Goal: Task Accomplishment & Management: Use online tool/utility

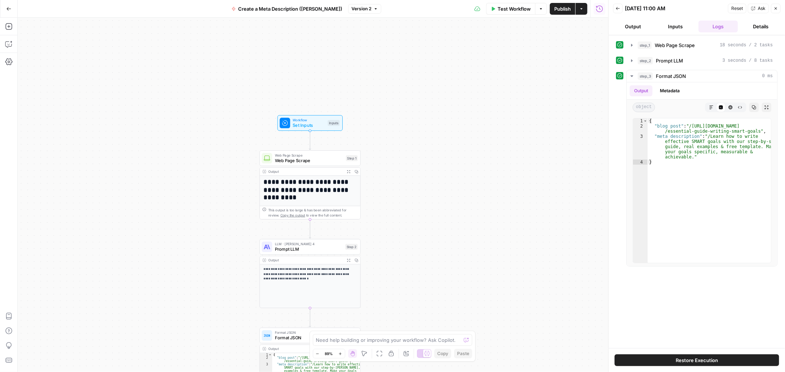
click at [8, 8] on icon "button" at bounding box center [8, 8] width 5 height 5
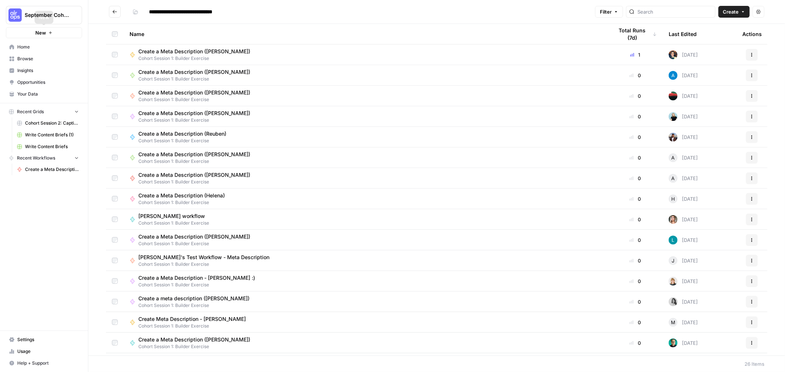
click at [60, 35] on button "New" at bounding box center [44, 32] width 76 height 11
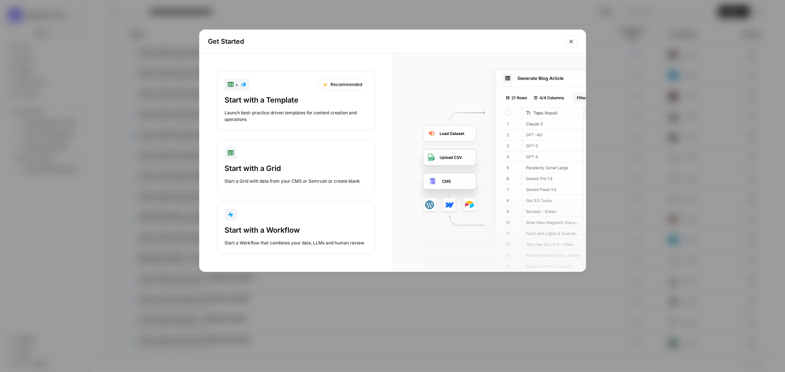
click at [284, 170] on div "Start with a Grid" at bounding box center [296, 168] width 142 height 10
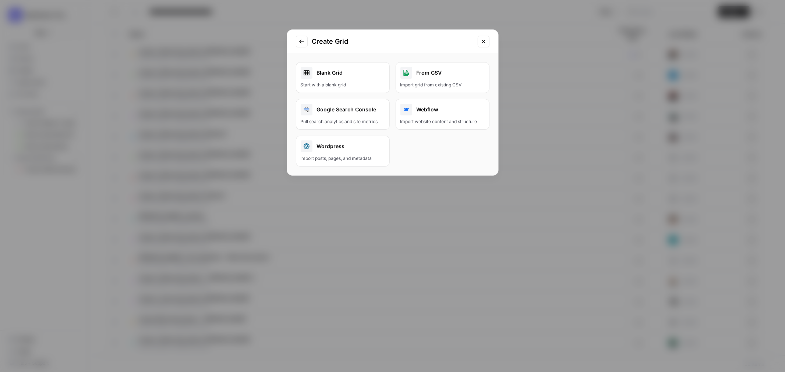
click at [360, 72] on div "Blank Grid" at bounding box center [343, 73] width 84 height 12
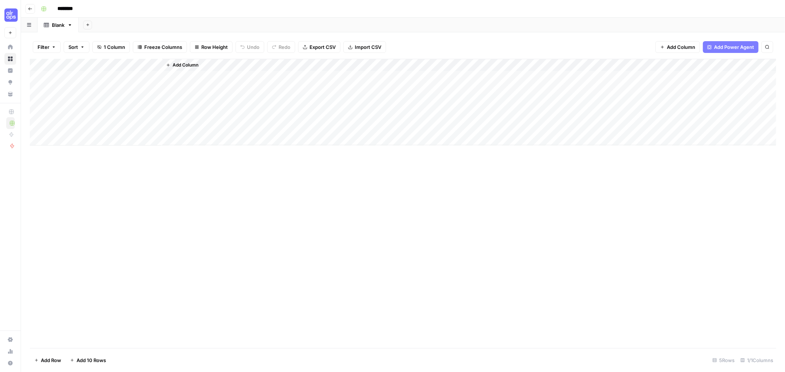
click at [25, 8] on header "Go back ********" at bounding box center [403, 9] width 764 height 18
click at [27, 8] on button "Go back" at bounding box center [30, 9] width 10 height 10
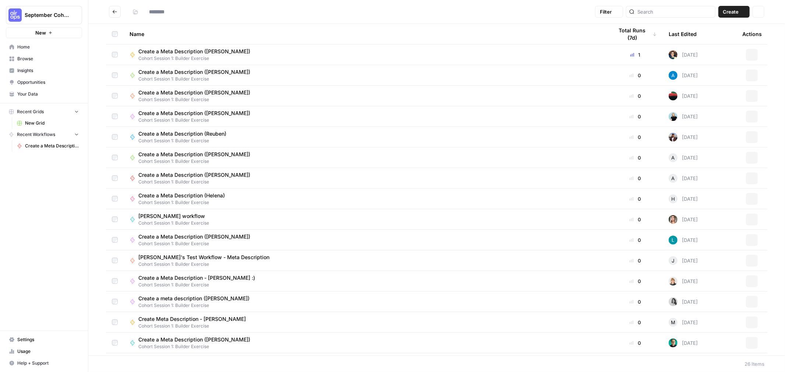
type input "**********"
click at [67, 31] on button "New" at bounding box center [44, 32] width 76 height 11
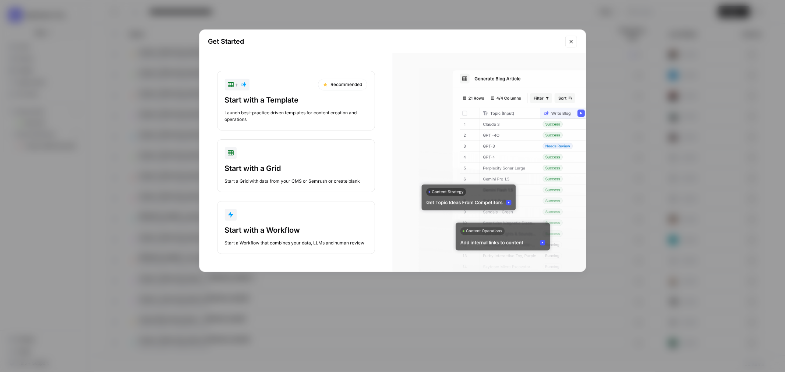
click at [319, 105] on div "Start with a Template" at bounding box center [296, 100] width 142 height 10
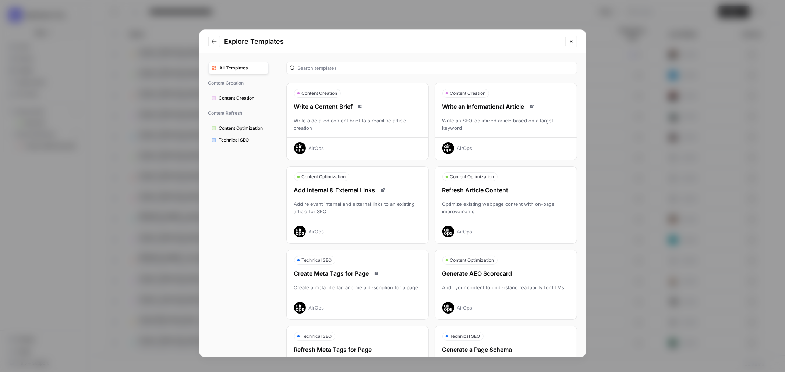
click at [511, 212] on div "Optimize existing webpage content with on-page improvements" at bounding box center [506, 208] width 142 height 15
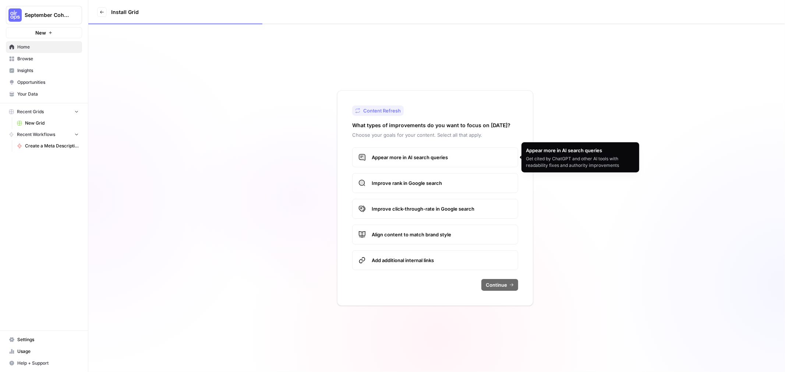
click at [480, 151] on label "Appear more in AI search queries" at bounding box center [435, 158] width 166 height 20
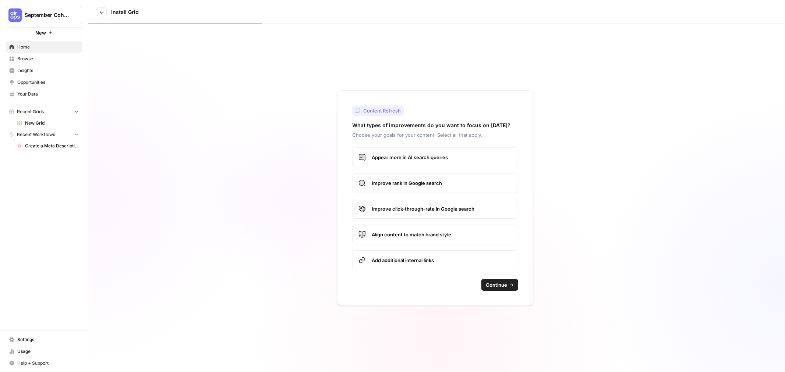
click at [456, 183] on span "Improve rank in Google search" at bounding box center [442, 183] width 140 height 7
click at [434, 259] on span "Add additional internal links" at bounding box center [442, 260] width 140 height 7
click at [443, 234] on span "Align content to match brand style" at bounding box center [442, 234] width 140 height 7
click at [497, 286] on span "Continue" at bounding box center [496, 285] width 21 height 7
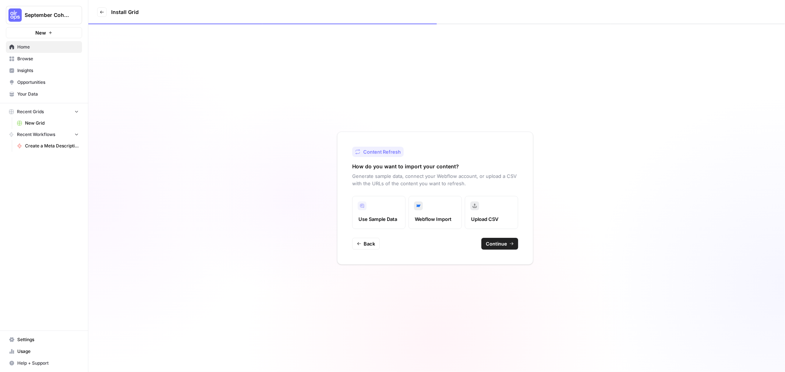
click at [491, 240] on button "Continue" at bounding box center [499, 244] width 37 height 12
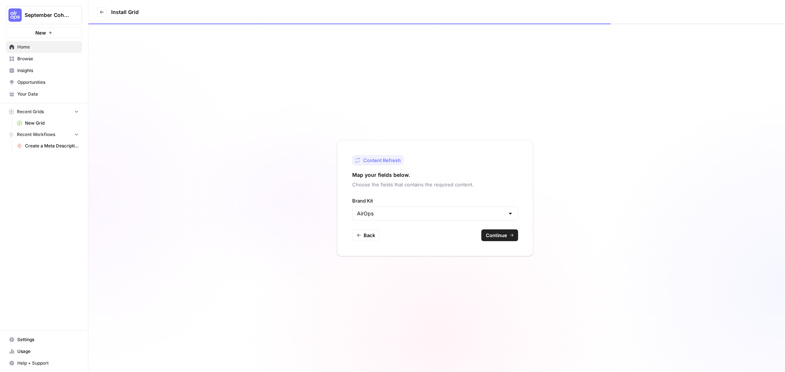
click at [494, 236] on span "Continue" at bounding box center [496, 235] width 21 height 7
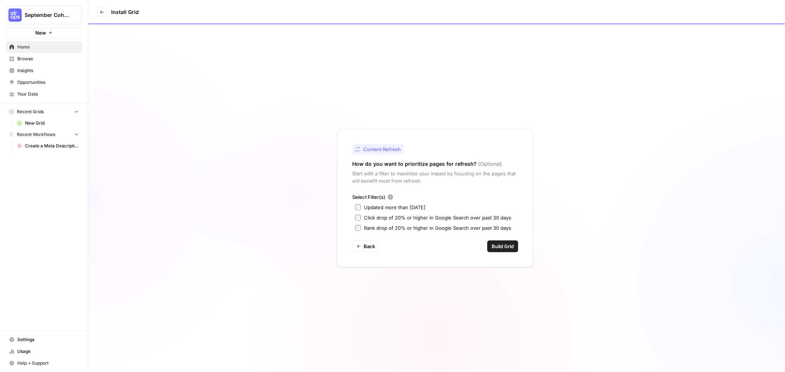
click at [417, 206] on div "Updated more than 90 days ago" at bounding box center [394, 207] width 61 height 7
drag, startPoint x: 507, startPoint y: 246, endPoint x: 131, endPoint y: 163, distance: 385.1
click at [507, 246] on span "Build Grid" at bounding box center [503, 246] width 22 height 7
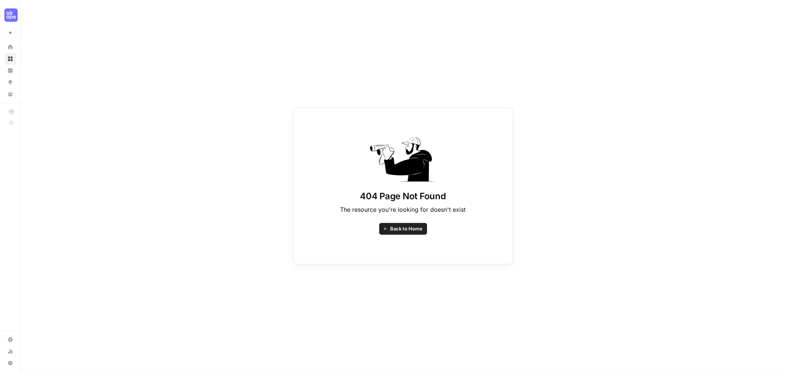
click at [413, 228] on span "Back to Home" at bounding box center [406, 229] width 32 height 7
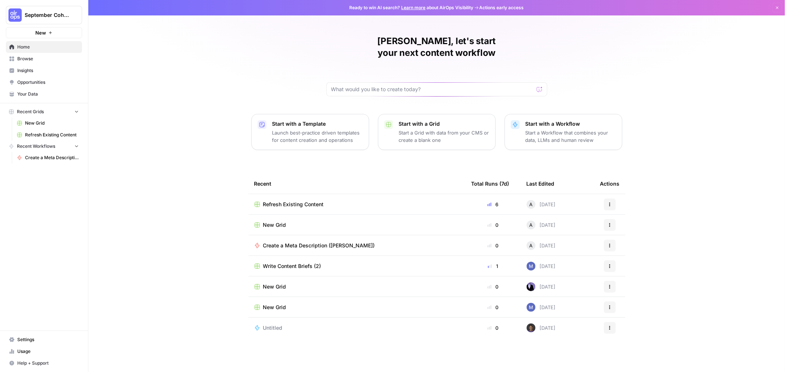
click at [58, 31] on button "New" at bounding box center [44, 32] width 76 height 11
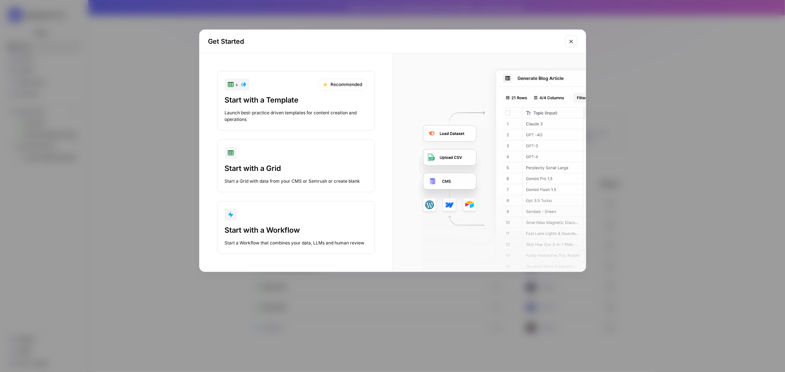
click at [322, 153] on div "button" at bounding box center [296, 153] width 142 height 12
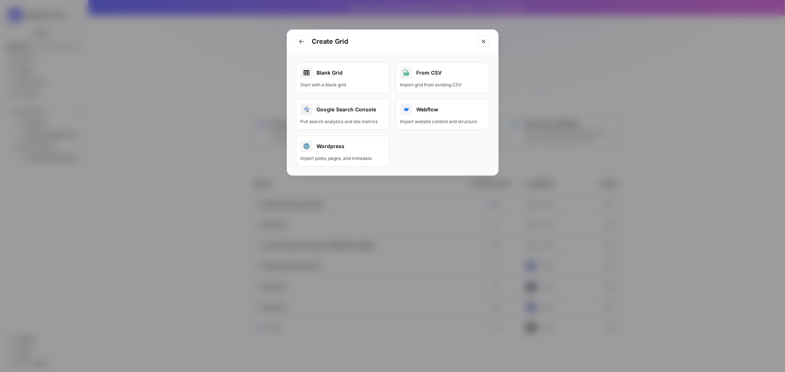
click at [300, 38] on button "Go to previous step" at bounding box center [302, 42] width 12 height 12
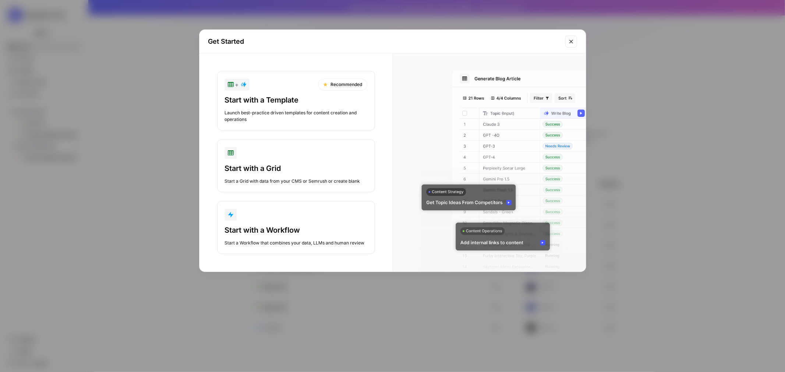
click at [285, 103] on div "Start with a Template" at bounding box center [296, 100] width 142 height 10
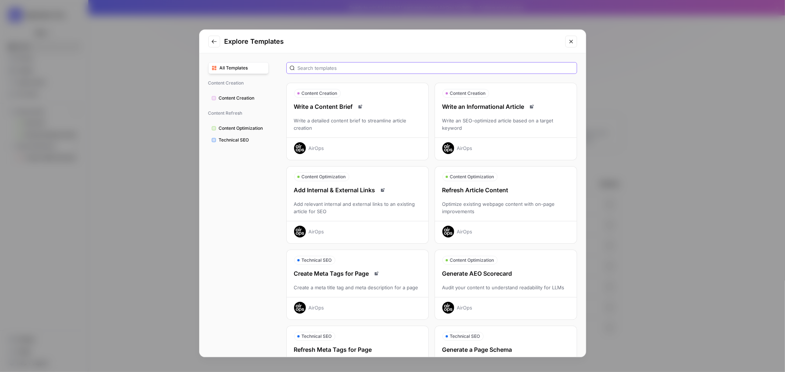
click at [314, 71] on input "text" at bounding box center [436, 67] width 276 height 7
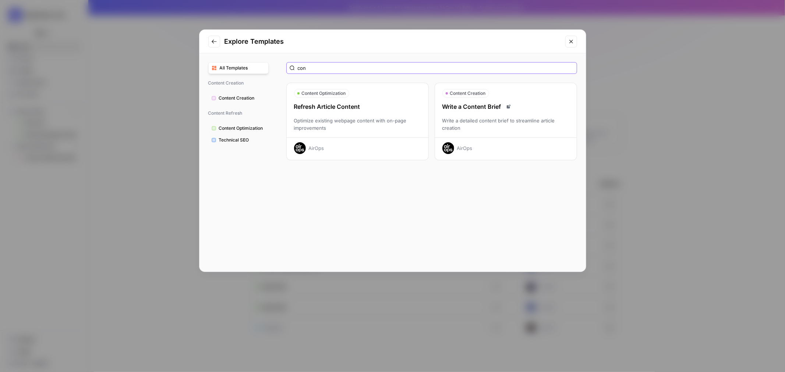
type input "con"
click at [519, 117] on div "Write a detailed content brief to streamline article creation" at bounding box center [506, 124] width 142 height 15
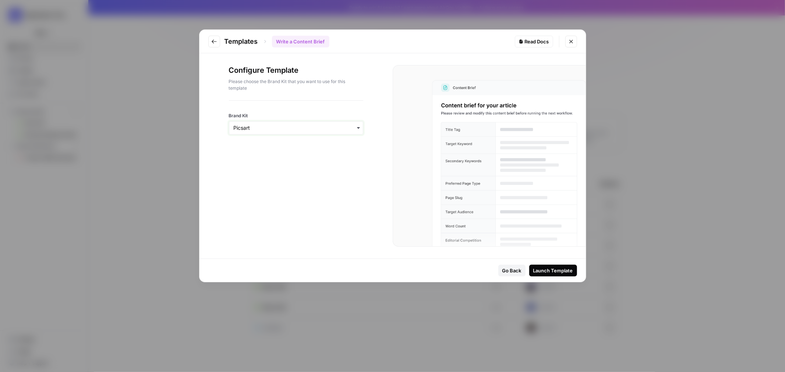
click at [332, 124] on input "Brand Kit" at bounding box center [296, 127] width 125 height 7
click at [287, 187] on div "AirOps" at bounding box center [296, 190] width 134 height 14
click at [378, 179] on div "Configure Template Please choose the Brand Kit that you want to use for this te…" at bounding box center [295, 155] width 193 height 205
click at [560, 272] on div "Launch Template" at bounding box center [553, 270] width 40 height 7
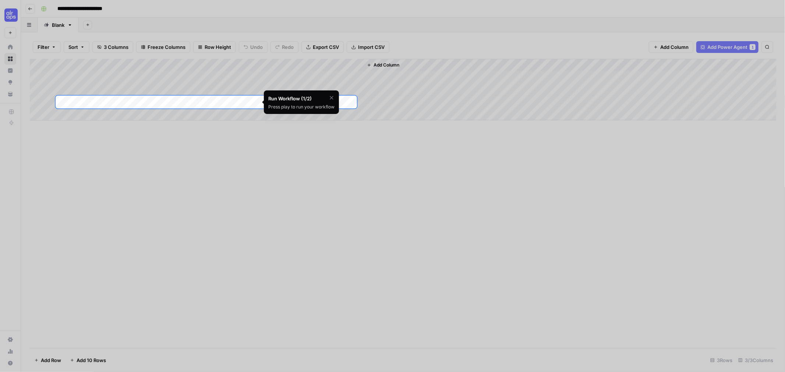
click at [332, 97] on icon "button" at bounding box center [332, 98] width 6 height 6
click at [318, 116] on span "Skip Tutorial" at bounding box center [311, 116] width 23 height 6
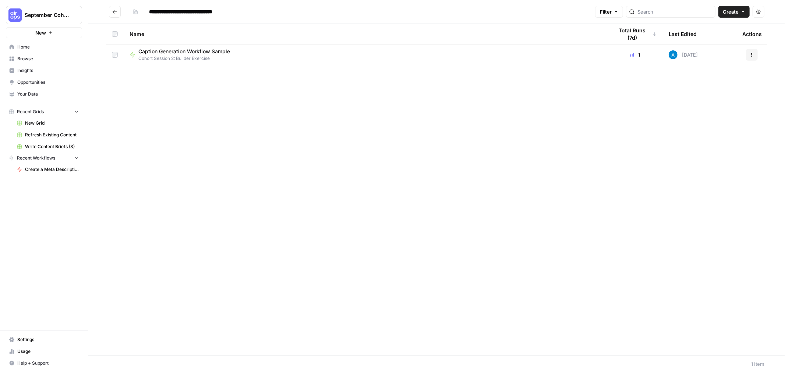
click at [225, 57] on span "Cohort Session 2: Builder Exercise" at bounding box center [187, 58] width 98 height 7
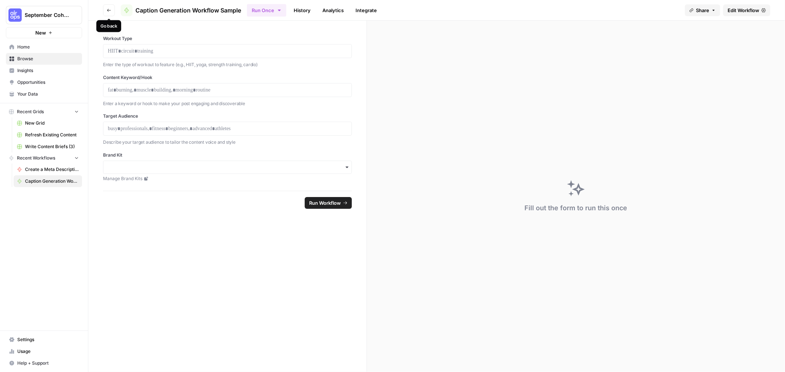
click at [110, 8] on icon "button" at bounding box center [109, 10] width 4 height 4
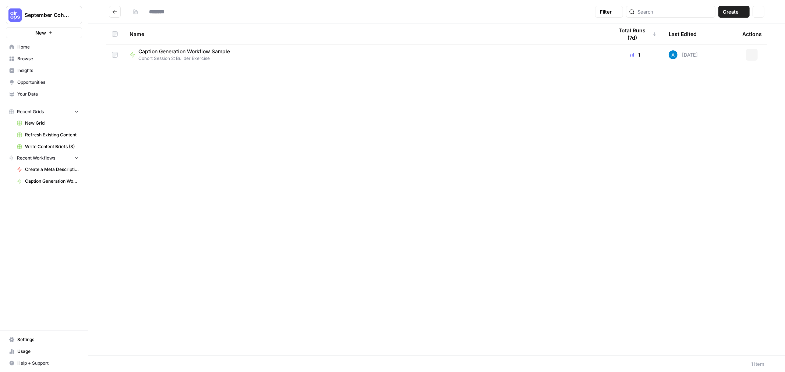
type input "**********"
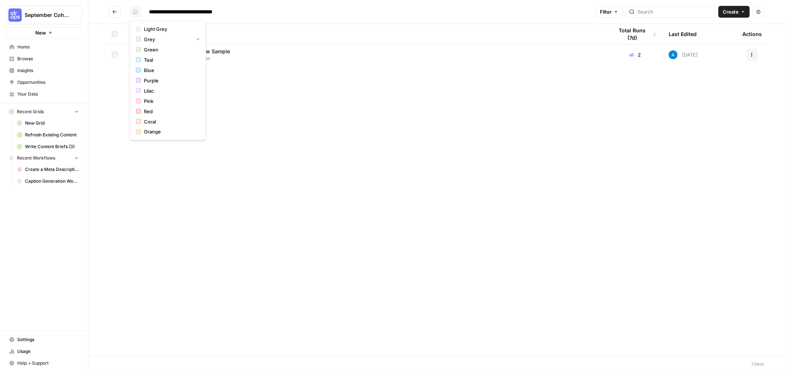
click at [135, 13] on icon "button" at bounding box center [136, 12] width 4 height 3
click at [269, 162] on div "Name Total Runs (7d) Last Edited Actions Caption Generation Workflow Sample Coh…" at bounding box center [436, 190] width 697 height 332
click at [135, 7] on button "button" at bounding box center [136, 12] width 12 height 12
click at [155, 27] on span "Light Grey" at bounding box center [170, 28] width 53 height 7
click at [133, 13] on icon "button" at bounding box center [135, 12] width 4 height 4
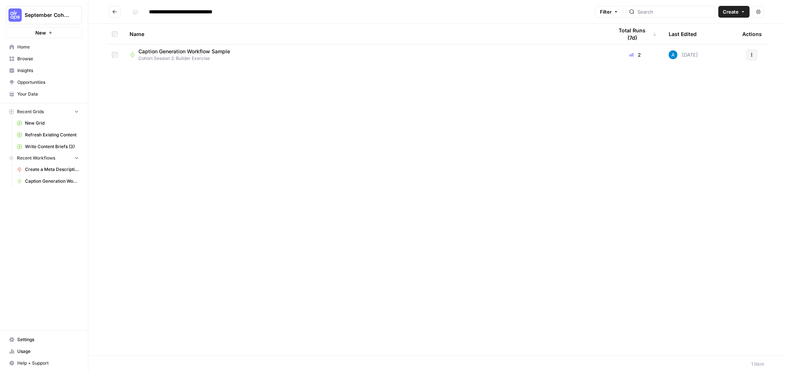
click at [307, 99] on div "Name Total Runs (7d) Last Edited Actions Caption Generation Workflow Sample Coh…" at bounding box center [436, 190] width 697 height 332
click at [209, 14] on input "**********" at bounding box center [192, 12] width 92 height 12
click at [113, 10] on icon "Go back" at bounding box center [114, 11] width 5 height 5
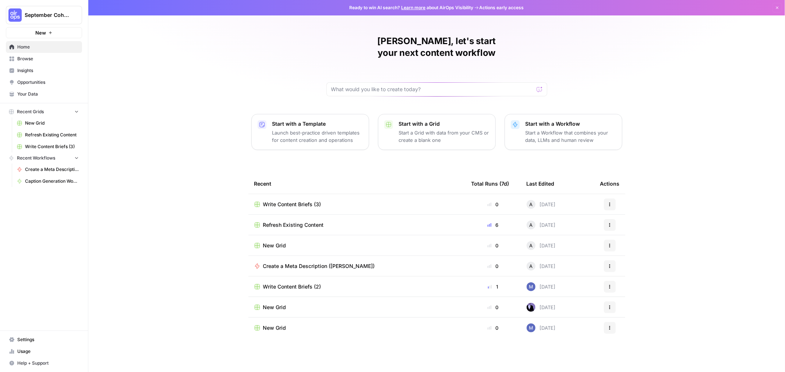
click at [52, 60] on span "Browse" at bounding box center [47, 59] width 61 height 7
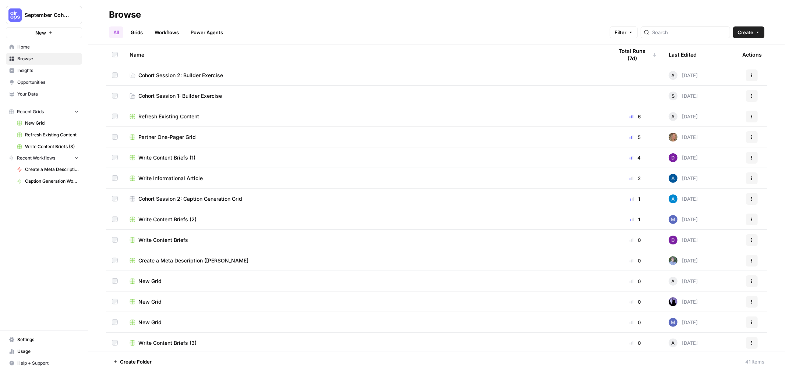
click at [220, 73] on span "Cohort Session 2: Builder Exercise" at bounding box center [180, 75] width 85 height 7
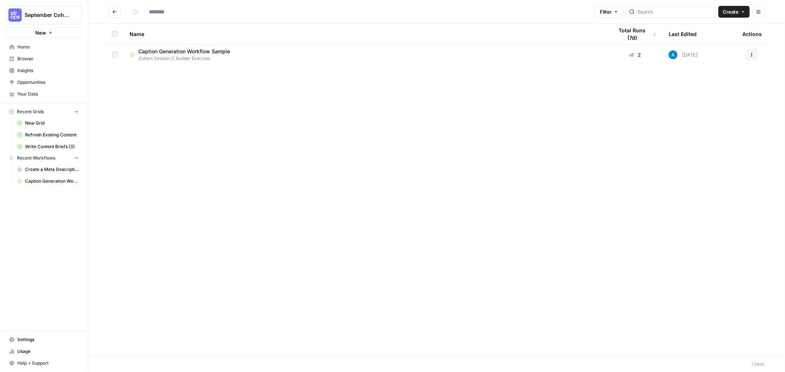
type input "**********"
click at [729, 9] on span "Create" at bounding box center [731, 11] width 16 height 7
click at [723, 43] on button "Workflow" at bounding box center [717, 39] width 58 height 10
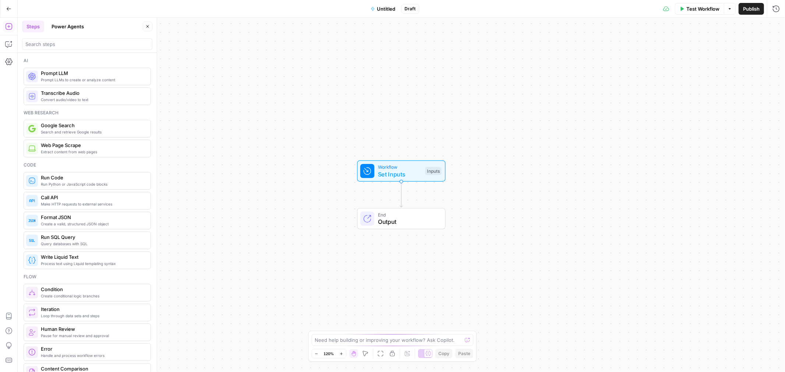
click at [379, 11] on span "Untitled" at bounding box center [386, 8] width 18 height 7
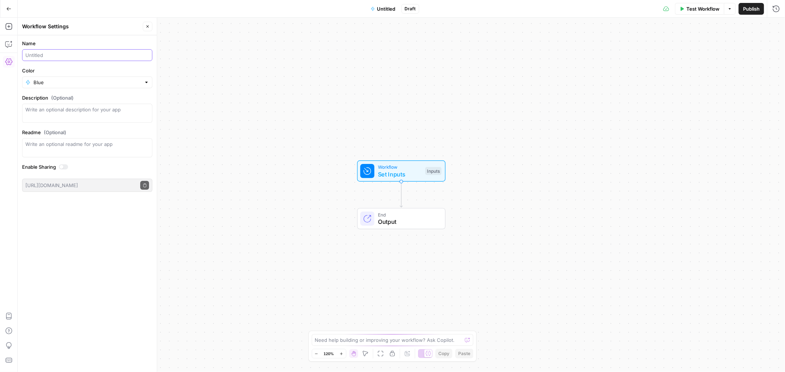
click at [51, 53] on input "Name" at bounding box center [87, 55] width 124 height 7
click at [46, 80] on input "Color" at bounding box center [86, 82] width 107 height 7
click at [52, 180] on span "Red" at bounding box center [89, 182] width 107 height 7
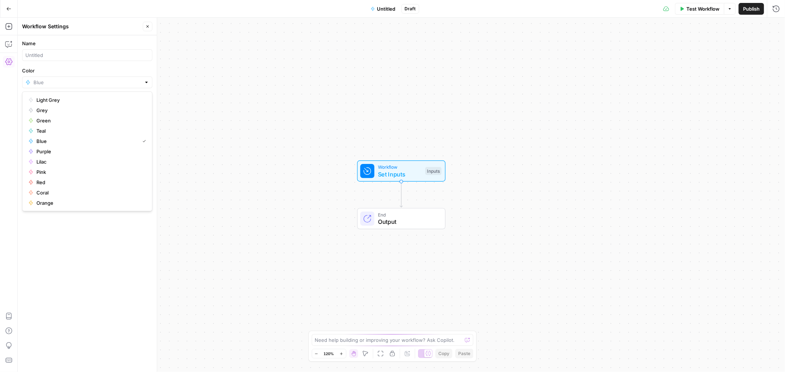
type input "Red"
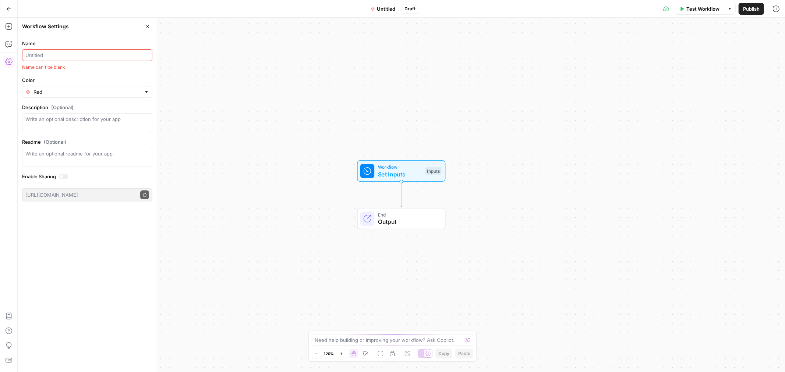
click at [49, 55] on input "Name" at bounding box center [87, 55] width 124 height 7
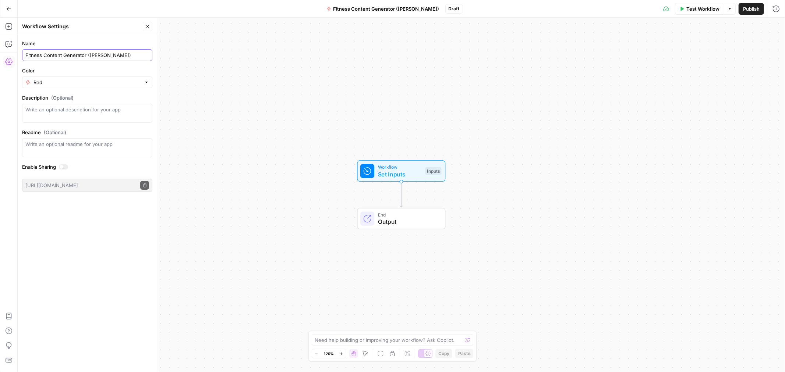
type input "Fitness Content Generator ([PERSON_NAME])"
click at [106, 116] on textarea "Description (Optional)" at bounding box center [87, 113] width 124 height 15
click at [749, 11] on span "Publish" at bounding box center [751, 8] width 17 height 7
drag, startPoint x: 146, startPoint y: 26, endPoint x: 158, endPoint y: 39, distance: 18.0
click at [146, 25] on icon "button" at bounding box center [147, 26] width 4 height 4
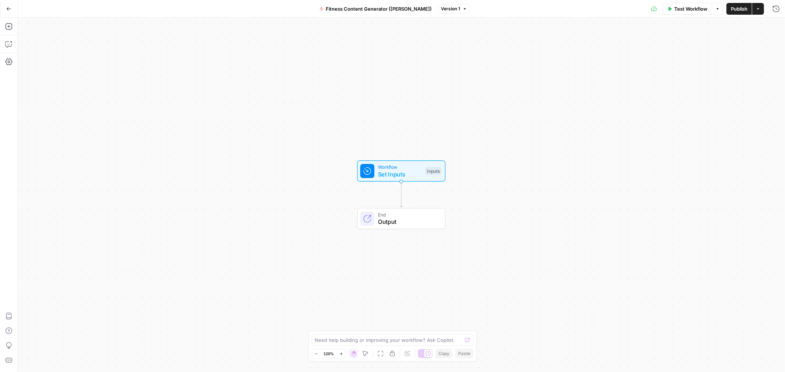
click at [4, 6] on button "Go Back" at bounding box center [8, 8] width 13 height 13
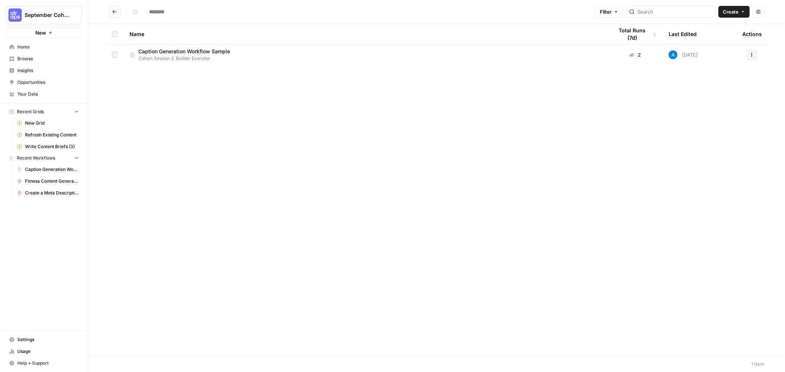
type input "**********"
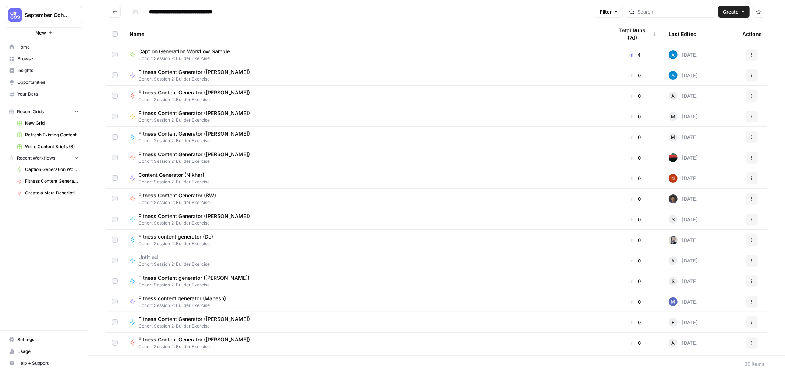
click at [44, 91] on span "Your Data" at bounding box center [47, 94] width 61 height 7
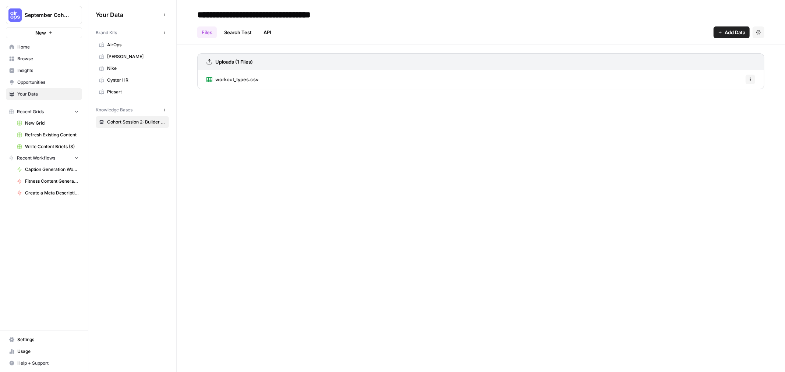
click at [124, 124] on span "Cohort Session 2: Builder Exercise" at bounding box center [136, 122] width 59 height 7
click at [748, 80] on button "Options" at bounding box center [751, 80] width 10 height 10
drag, startPoint x: 299, startPoint y: 110, endPoint x: 238, endPoint y: 93, distance: 63.5
click at [296, 109] on div "**********" at bounding box center [481, 186] width 608 height 372
click at [239, 82] on span "workout_types.csv" at bounding box center [236, 79] width 43 height 7
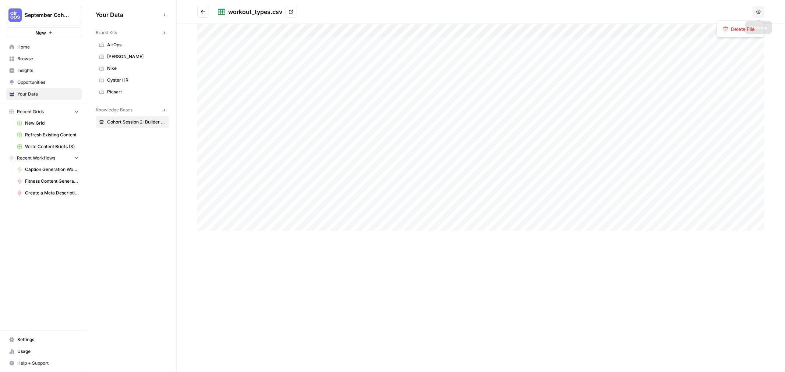
click at [760, 8] on button "Options" at bounding box center [759, 12] width 12 height 12
click at [687, 11] on div "workout_types.csv View" at bounding box center [484, 12] width 532 height 12
click at [292, 11] on icon at bounding box center [291, 12] width 4 height 4
click at [452, 34] on div at bounding box center [480, 127] width 567 height 207
click at [146, 222] on div "Your Data Add Data Brand Kits New AirOps [PERSON_NAME] Nike Oyster HR Picsart K…" at bounding box center [132, 186] width 88 height 372
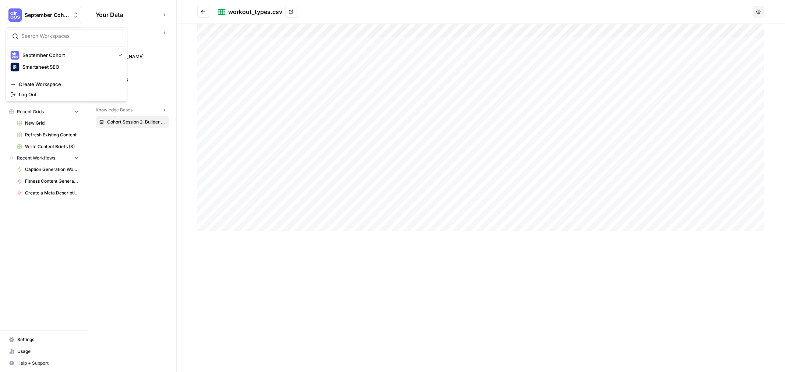
click at [57, 13] on span "September Cohort" at bounding box center [47, 14] width 45 height 7
click at [116, 203] on div "Your Data Add Data Brand Kits New AirOps [PERSON_NAME] Nike Oyster HR Picsart K…" at bounding box center [132, 186] width 88 height 372
click at [33, 52] on link "Home" at bounding box center [44, 47] width 76 height 12
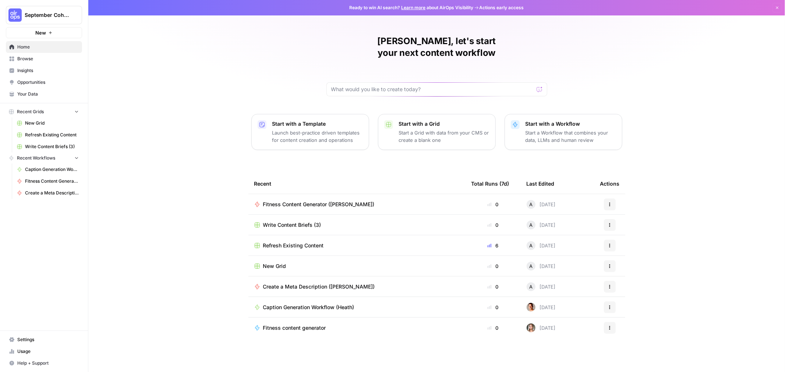
click at [299, 194] on td "Fitness Content Generator ([PERSON_NAME])" at bounding box center [356, 204] width 217 height 20
click at [294, 201] on span "Fitness Content Generator ([PERSON_NAME])" at bounding box center [319, 204] width 112 height 7
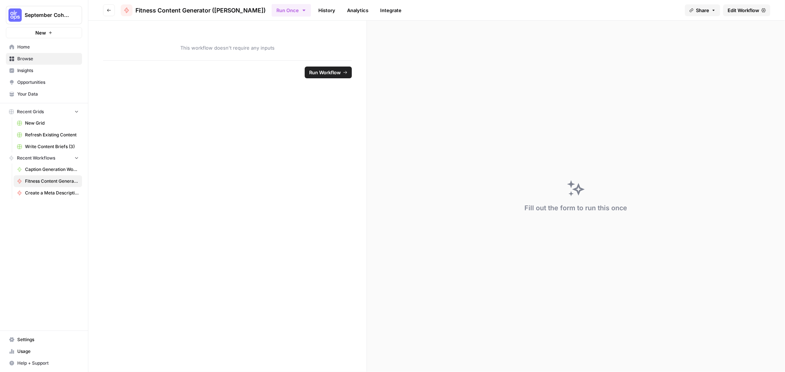
click at [749, 9] on span "Edit Workflow" at bounding box center [744, 10] width 32 height 7
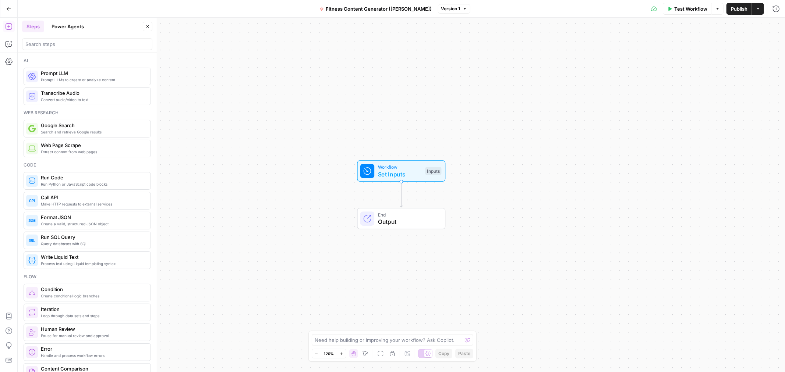
click at [10, 8] on icon "button" at bounding box center [9, 8] width 4 height 3
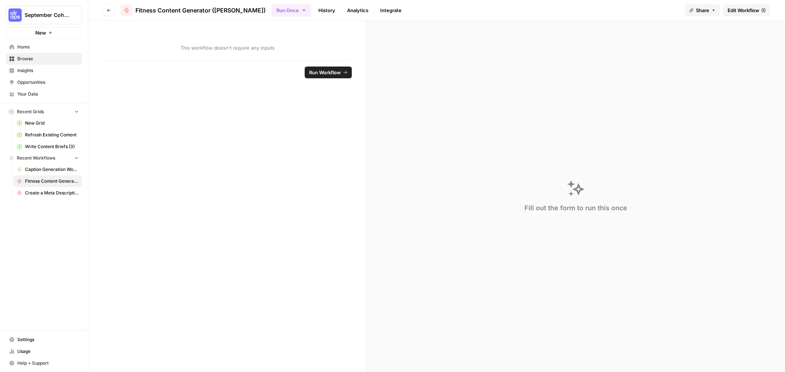
click at [45, 56] on span "Browse" at bounding box center [47, 59] width 61 height 7
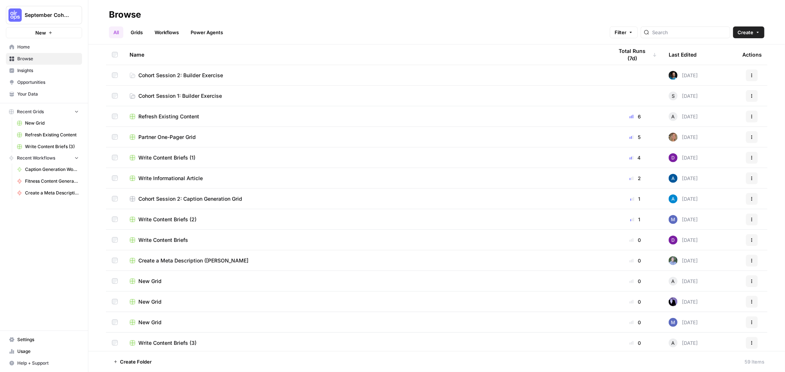
click at [746, 32] on span "Create" at bounding box center [746, 32] width 16 height 7
click at [730, 60] on span "Grid" at bounding box center [734, 59] width 41 height 7
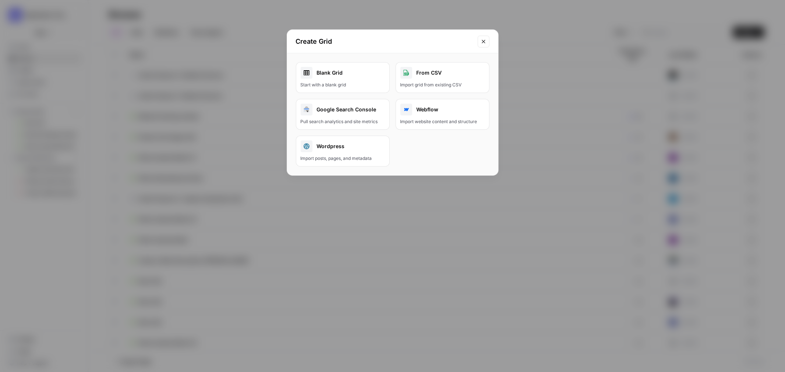
click at [358, 69] on div "Blank Grid" at bounding box center [343, 73] width 84 height 12
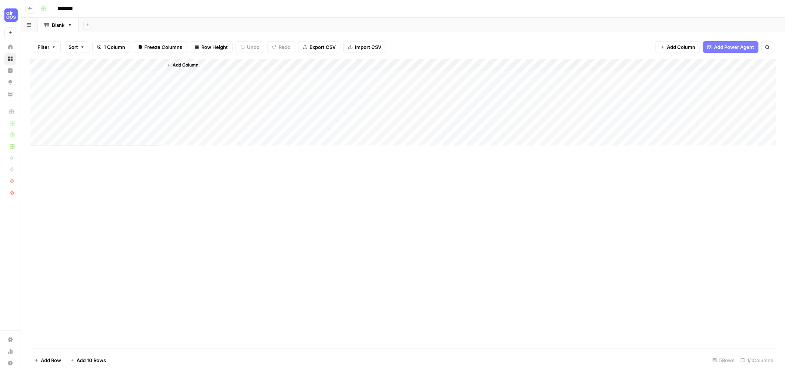
click at [67, 6] on input "********" at bounding box center [74, 9] width 41 height 12
type input "**********"
click at [271, 4] on div "**********" at bounding box center [408, 9] width 740 height 12
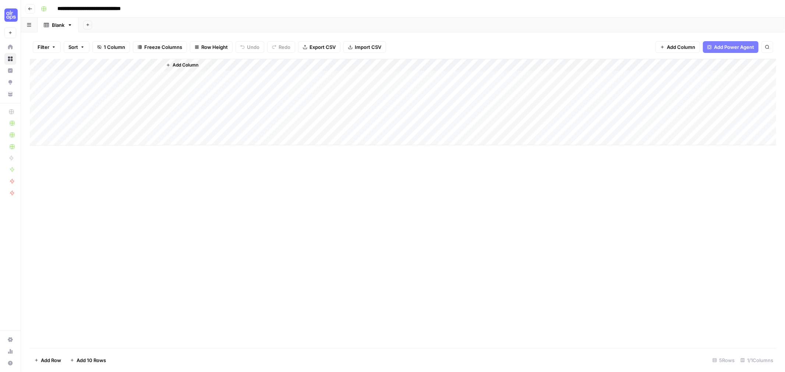
click at [370, 47] on span "Import CSV" at bounding box center [368, 46] width 27 height 7
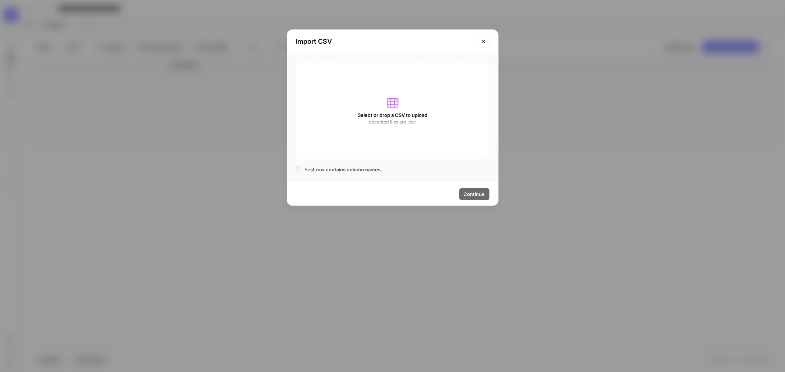
click at [389, 107] on icon at bounding box center [393, 103] width 12 height 12
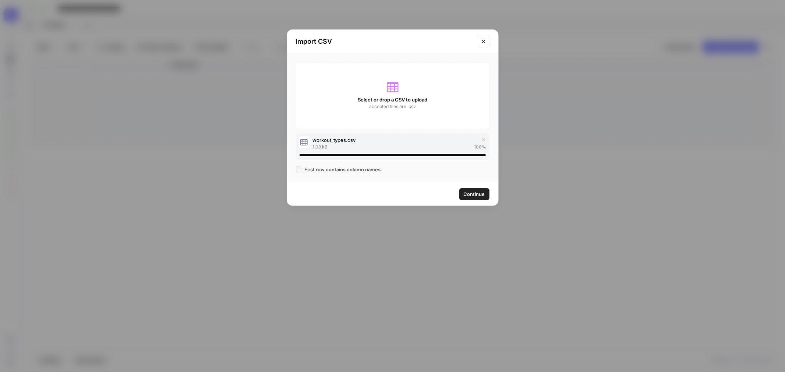
click at [469, 197] on span "Continue" at bounding box center [474, 194] width 21 height 7
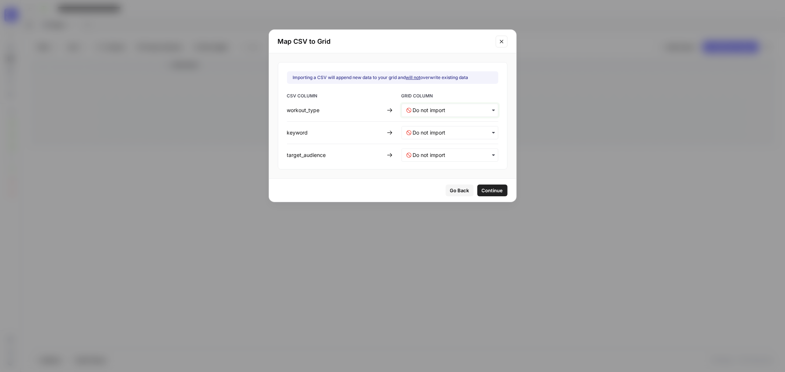
click at [457, 109] on input "text" at bounding box center [453, 110] width 81 height 7
click at [456, 111] on input "text" at bounding box center [453, 110] width 81 height 7
click at [450, 192] on span "Go Back" at bounding box center [459, 190] width 19 height 7
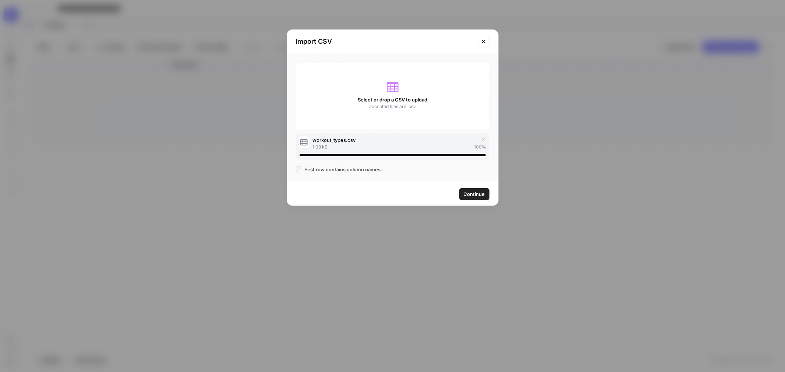
click at [467, 197] on span "Continue" at bounding box center [474, 194] width 21 height 7
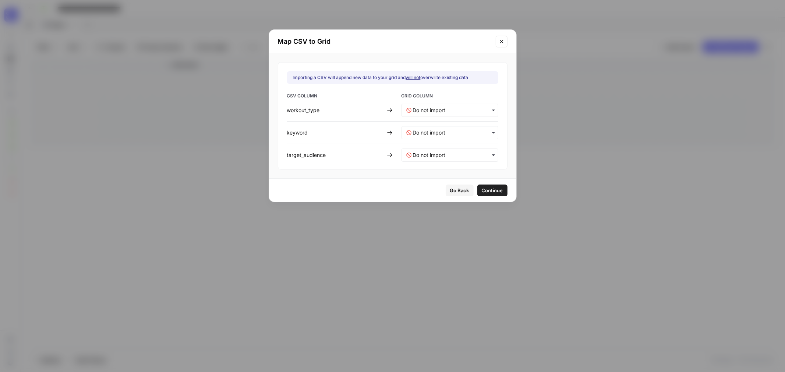
click at [482, 191] on span "Continue" at bounding box center [492, 190] width 21 height 7
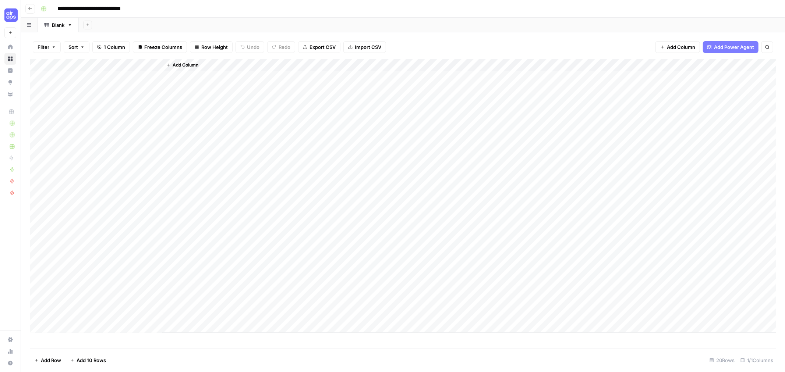
click at [363, 50] on span "Import CSV" at bounding box center [368, 46] width 27 height 7
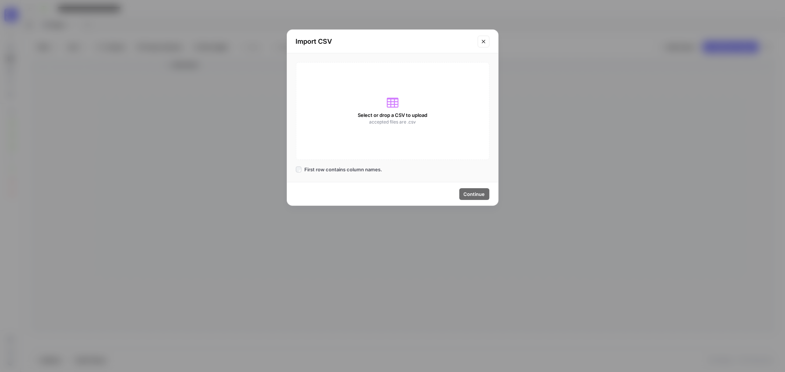
click at [398, 103] on icon at bounding box center [393, 103] width 12 height 10
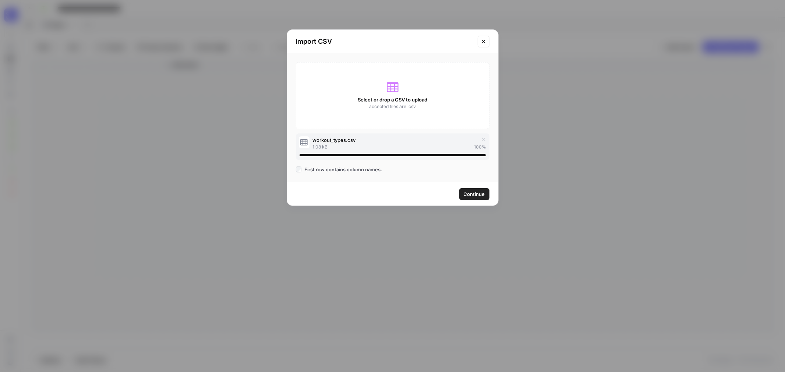
click at [470, 197] on span "Continue" at bounding box center [474, 194] width 21 height 7
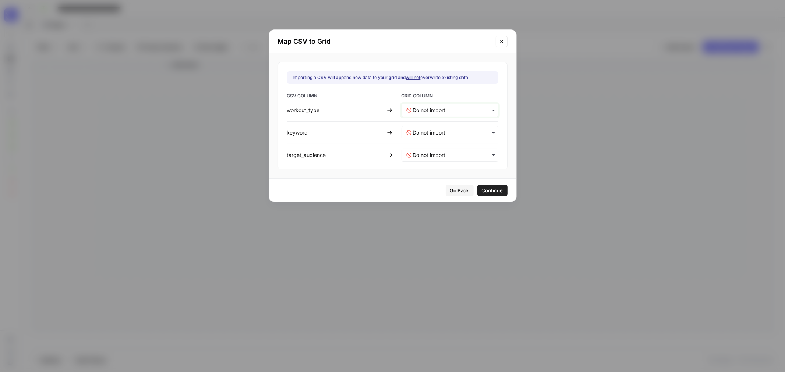
click at [443, 109] on input "text" at bounding box center [453, 110] width 81 height 7
click at [435, 145] on span "Create new column" at bounding box center [433, 143] width 41 height 7
click at [439, 128] on div "button" at bounding box center [450, 132] width 97 height 13
click at [428, 168] on span "Create new column" at bounding box center [433, 165] width 41 height 7
click at [429, 153] on input "text" at bounding box center [453, 155] width 81 height 7
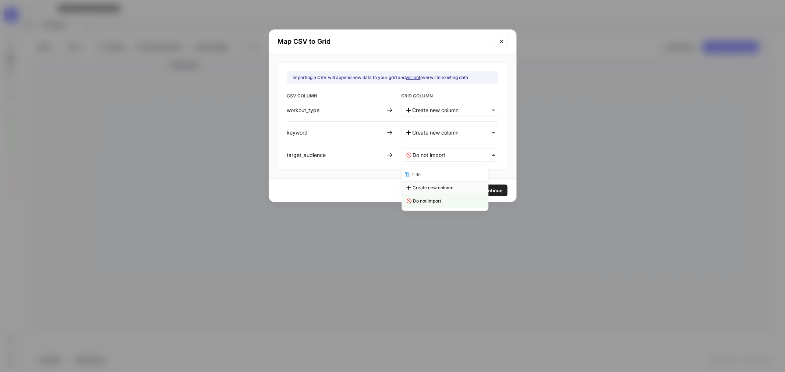
click at [418, 186] on span "Create new column" at bounding box center [433, 188] width 41 height 7
click at [484, 190] on span "Continue" at bounding box center [491, 190] width 21 height 7
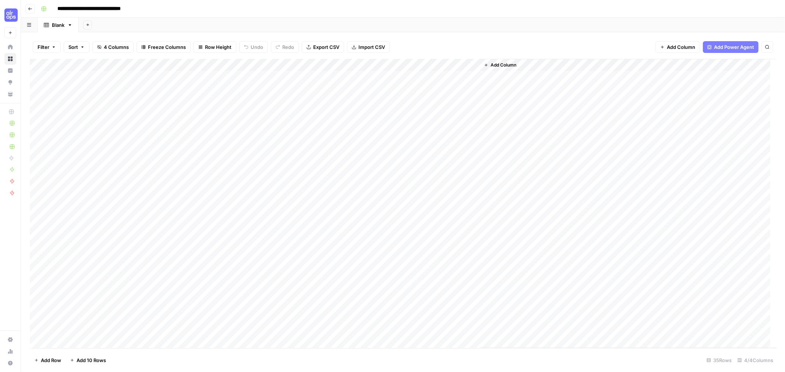
click at [30, 313] on div "Add Column" at bounding box center [403, 204] width 746 height 290
click at [36, 77] on button "button" at bounding box center [43, 77] width 26 height 13
click at [52, 76] on button "button" at bounding box center [43, 77] width 26 height 13
drag, startPoint x: 212, startPoint y: 134, endPoint x: 199, endPoint y: 165, distance: 33.2
click at [211, 135] on div "Add Column" at bounding box center [403, 204] width 746 height 290
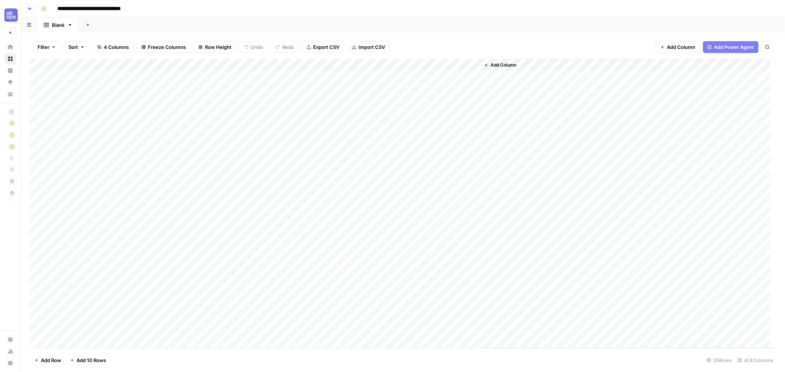
click at [42, 76] on div "Add Column" at bounding box center [403, 204] width 746 height 290
click at [39, 76] on div "Add Column" at bounding box center [403, 204] width 746 height 290
drag, startPoint x: 38, startPoint y: 86, endPoint x: 35, endPoint y: 96, distance: 10.3
click at [38, 86] on div "Add Column" at bounding box center [403, 204] width 746 height 290
click at [39, 102] on div "Add Column" at bounding box center [403, 204] width 746 height 290
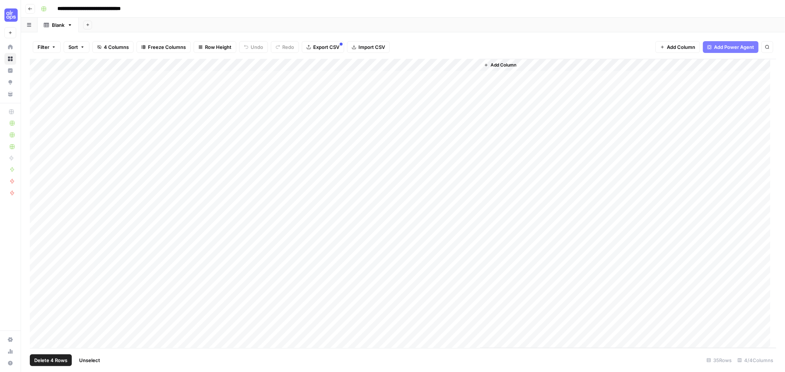
click at [35, 114] on div "Add Column" at bounding box center [403, 204] width 746 height 290
drag, startPoint x: 38, startPoint y: 127, endPoint x: 38, endPoint y: 135, distance: 8.5
click at [38, 127] on div "Add Column" at bounding box center [403, 204] width 746 height 290
drag, startPoint x: 38, startPoint y: 138, endPoint x: 39, endPoint y: 144, distance: 6.1
click at [37, 138] on div "Add Column" at bounding box center [403, 204] width 746 height 290
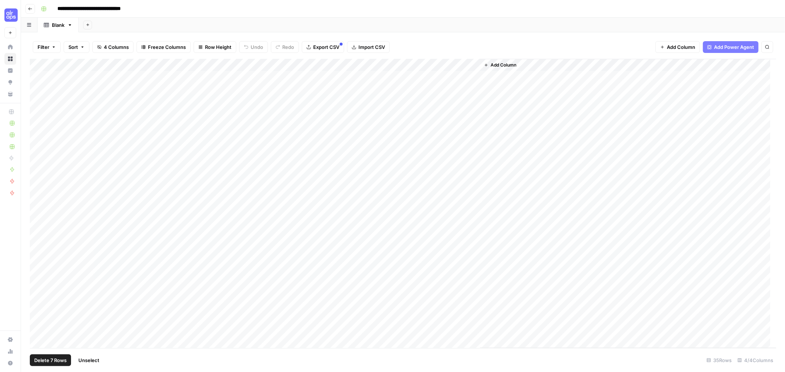
click at [37, 153] on div "Add Column" at bounding box center [403, 204] width 746 height 290
click at [36, 163] on div "Add Column" at bounding box center [403, 204] width 746 height 290
click at [38, 180] on div "Add Column" at bounding box center [403, 204] width 746 height 290
drag, startPoint x: 37, startPoint y: 190, endPoint x: 31, endPoint y: 204, distance: 14.7
click at [37, 190] on div "Add Column" at bounding box center [403, 204] width 746 height 290
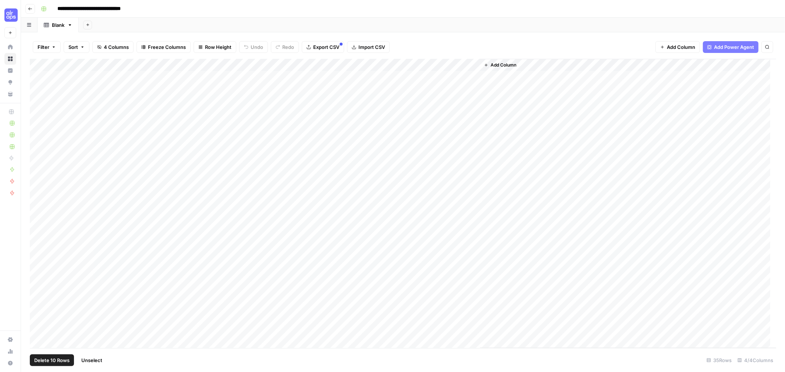
click at [53, 361] on span "Delete 10 Rows" at bounding box center [51, 360] width 35 height 7
click at [363, 85] on span "Delete" at bounding box center [367, 84] width 16 height 7
click at [38, 80] on div "Add Column" at bounding box center [403, 204] width 746 height 290
click at [37, 91] on div "Add Column" at bounding box center [403, 204] width 746 height 290
click at [36, 99] on div "Add Column" at bounding box center [403, 204] width 746 height 290
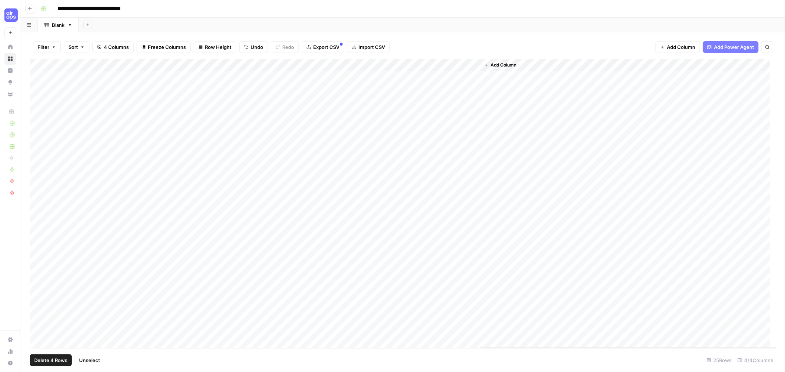
drag, startPoint x: 39, startPoint y: 113, endPoint x: 40, endPoint y: 131, distance: 17.7
click at [39, 113] on div "Add Column" at bounding box center [403, 204] width 746 height 290
click at [39, 127] on div "Add Column" at bounding box center [403, 204] width 746 height 290
click at [38, 138] on div "Add Column" at bounding box center [403, 204] width 746 height 290
drag, startPoint x: 38, startPoint y: 151, endPoint x: 37, endPoint y: 163, distance: 11.8
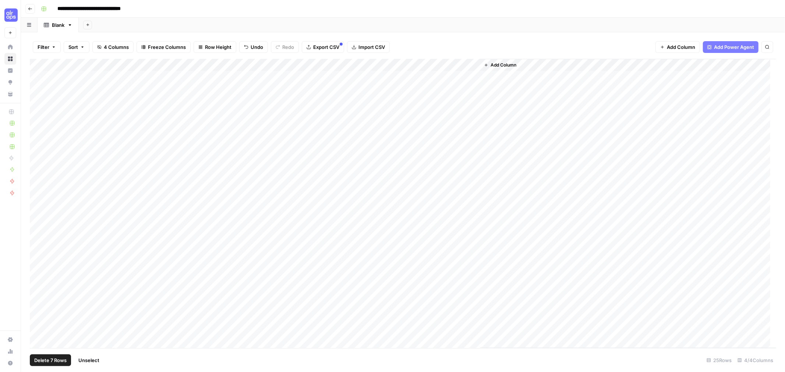
click at [37, 151] on div "Add Column" at bounding box center [403, 204] width 746 height 290
drag, startPoint x: 37, startPoint y: 166, endPoint x: 37, endPoint y: 175, distance: 9.2
click at [37, 166] on div "Add Column" at bounding box center [403, 204] width 746 height 290
click at [37, 177] on div "Add Column" at bounding box center [403, 204] width 746 height 290
click at [37, 187] on div "Add Column" at bounding box center [403, 204] width 746 height 290
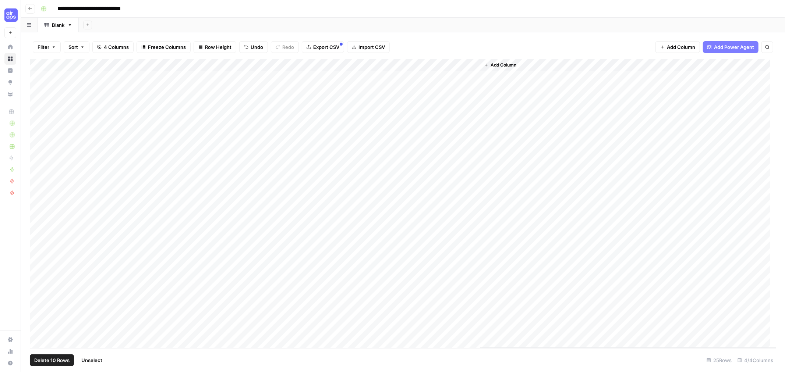
click at [55, 361] on span "Delete 10 Rows" at bounding box center [51, 360] width 35 height 7
click at [374, 86] on button "Delete" at bounding box center [366, 84] width 25 height 13
click at [387, 22] on div "Add Sheet" at bounding box center [432, 25] width 706 height 15
click at [156, 66] on div "Add Column" at bounding box center [403, 165] width 746 height 212
click at [95, 167] on span "Remove Column" at bounding box center [102, 163] width 64 height 7
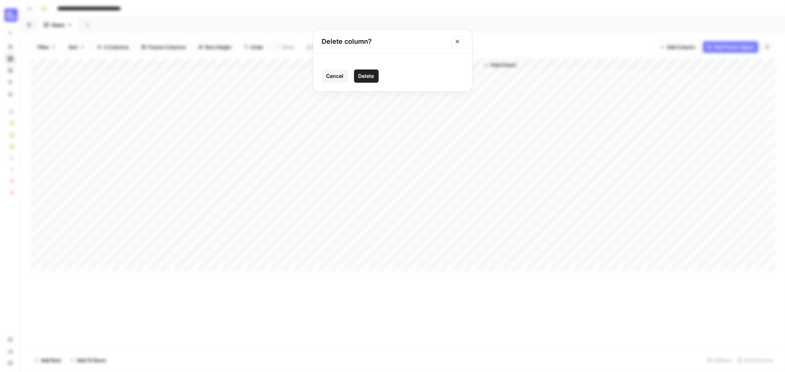
click at [366, 75] on span "Delete" at bounding box center [367, 76] width 16 height 7
click at [395, 67] on span "Add Column" at bounding box center [398, 65] width 26 height 7
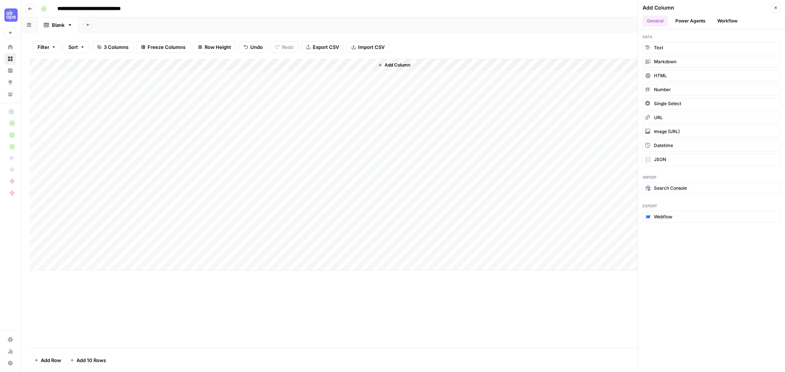
click at [727, 22] on button "Workflow" at bounding box center [727, 20] width 29 height 11
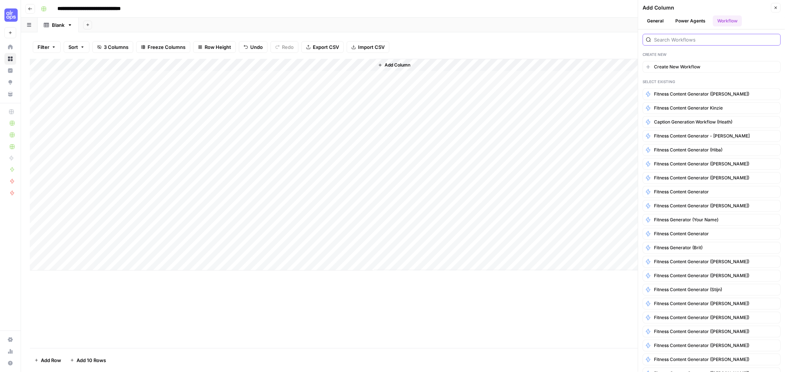
click at [726, 39] on input "search" at bounding box center [715, 39] width 123 height 7
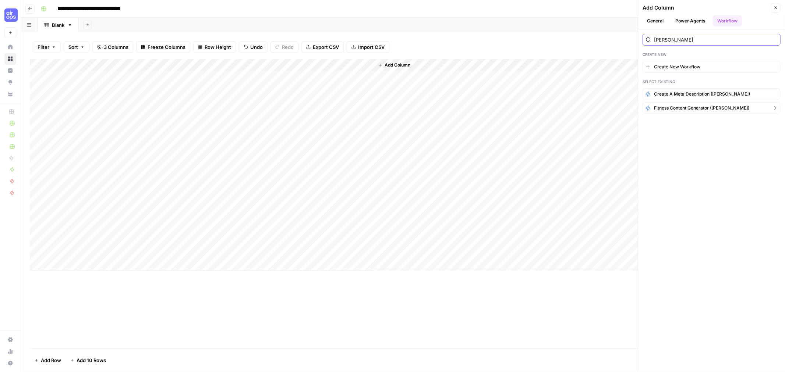
type input "[PERSON_NAME]"
click at [694, 108] on span "Fitness Content Generator ([PERSON_NAME])" at bounding box center [701, 108] width 95 height 7
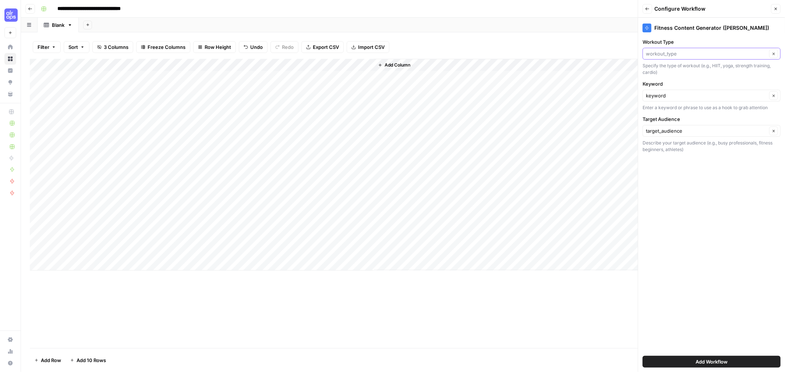
click at [689, 52] on input "Workout Type" at bounding box center [706, 53] width 121 height 7
type input "workout_type"
click at [695, 39] on label "Workout Type" at bounding box center [712, 41] width 138 height 7
click at [695, 50] on input "workout_type" at bounding box center [706, 53] width 121 height 7
type input "workout_type"
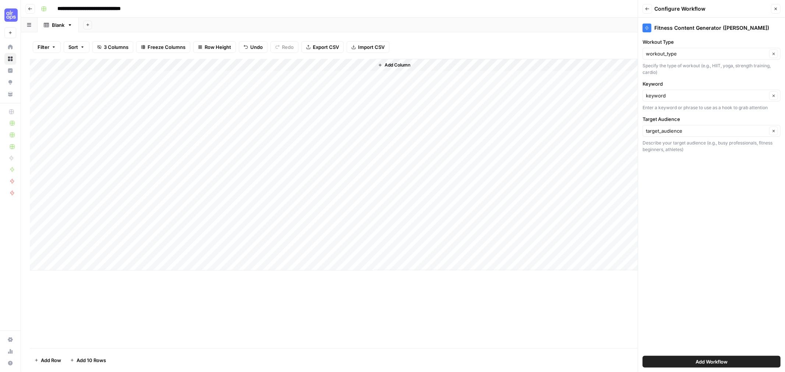
click at [720, 38] on label "Workout Type" at bounding box center [712, 41] width 138 height 7
click at [720, 50] on input "workout_type" at bounding box center [706, 53] width 121 height 7
type input "workout_type"
click at [713, 256] on div "Fitness Content Generator ([PERSON_NAME]) Workout Type workout_type Clear Speci…" at bounding box center [711, 195] width 147 height 355
click at [727, 364] on span "Add Workflow" at bounding box center [712, 362] width 32 height 7
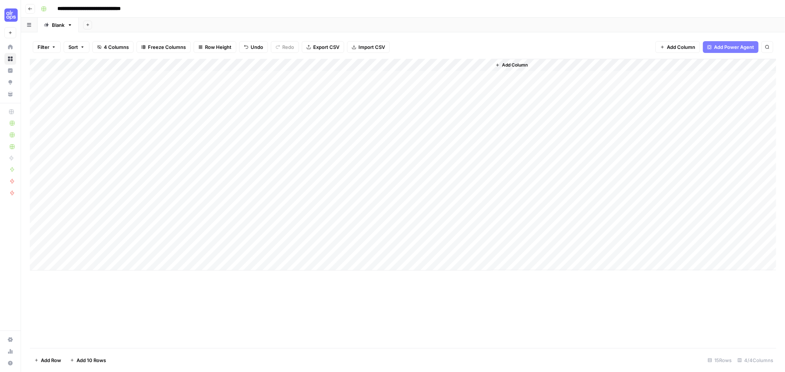
click at [382, 77] on div "Add Column" at bounding box center [403, 165] width 746 height 212
click at [515, 76] on div "Add Column" at bounding box center [403, 165] width 746 height 212
click at [550, 78] on div "Add Column" at bounding box center [403, 165] width 746 height 212
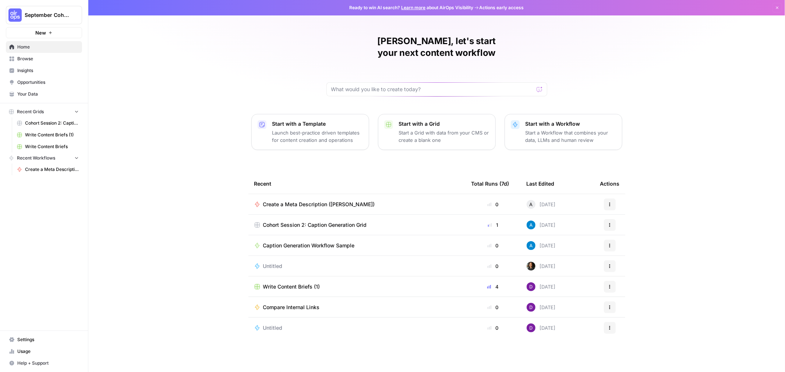
click at [308, 201] on span "Create a Meta Description ([PERSON_NAME])" at bounding box center [319, 204] width 112 height 7
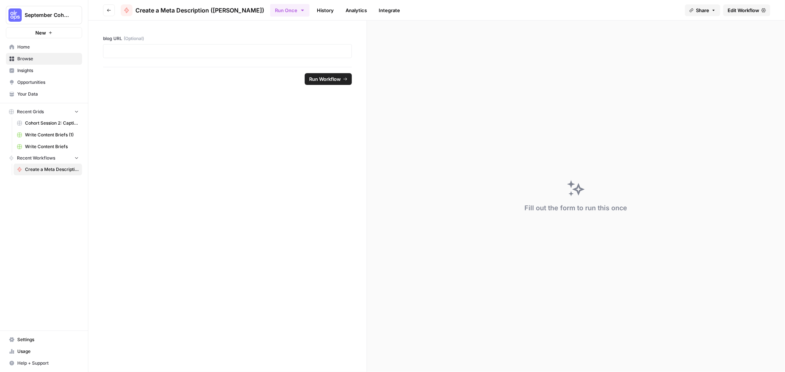
drag, startPoint x: 744, startPoint y: 10, endPoint x: 725, endPoint y: 24, distance: 22.9
click at [744, 10] on span "Edit Workflow" at bounding box center [744, 10] width 32 height 7
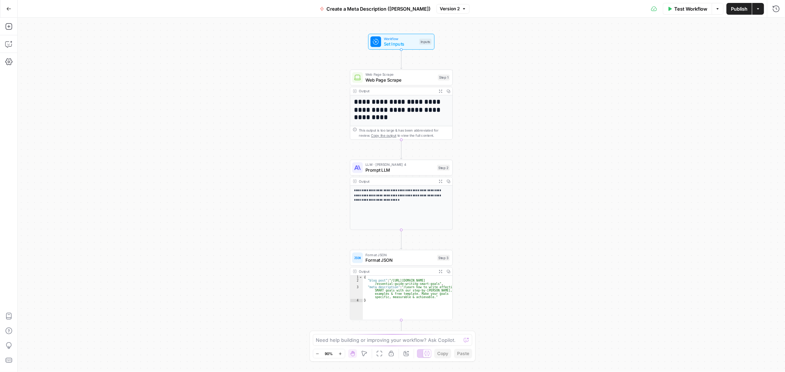
click at [9, 12] on button "Go Back" at bounding box center [8, 8] width 13 height 13
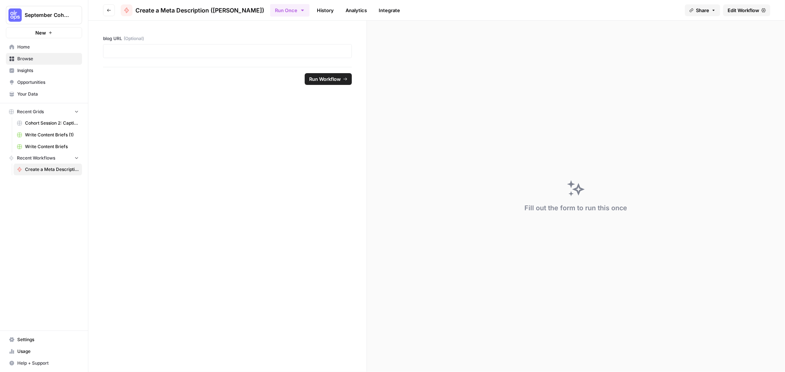
click at [23, 59] on span "Browse" at bounding box center [47, 59] width 61 height 7
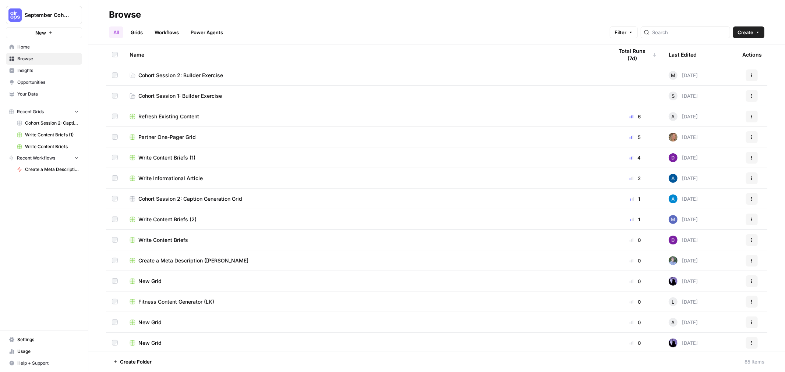
click at [170, 33] on link "Workflows" at bounding box center [166, 33] width 33 height 12
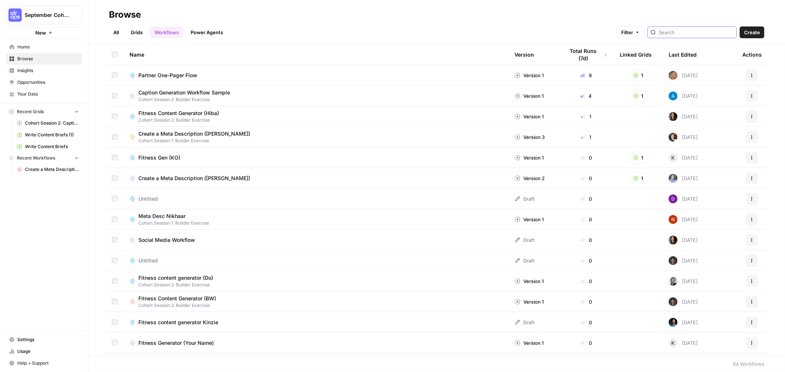
click at [696, 32] on input "search" at bounding box center [696, 32] width 75 height 7
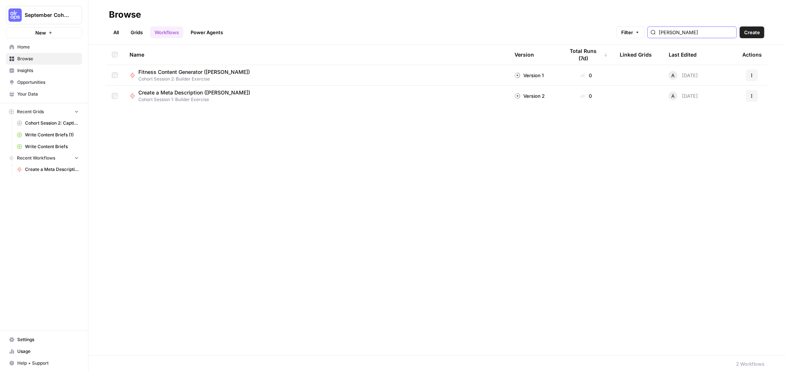
type input "[PERSON_NAME]"
click at [188, 73] on span "Fitness Content Generator ([PERSON_NAME])" at bounding box center [194, 71] width 112 height 7
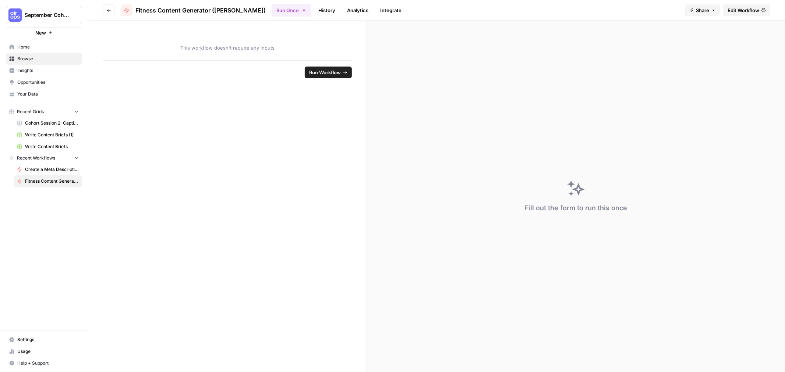
click at [755, 8] on span "Edit Workflow" at bounding box center [744, 10] width 32 height 7
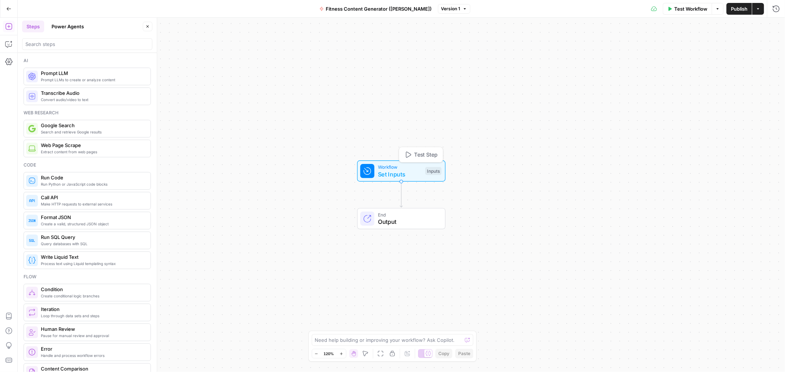
click at [385, 169] on span "Workflow" at bounding box center [400, 167] width 44 height 7
click at [10, 61] on icon "button" at bounding box center [8, 61] width 7 height 7
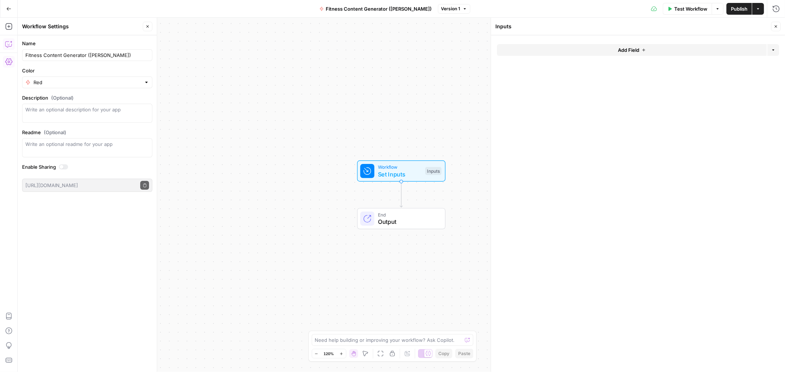
click at [8, 41] on icon "button" at bounding box center [8, 43] width 7 height 7
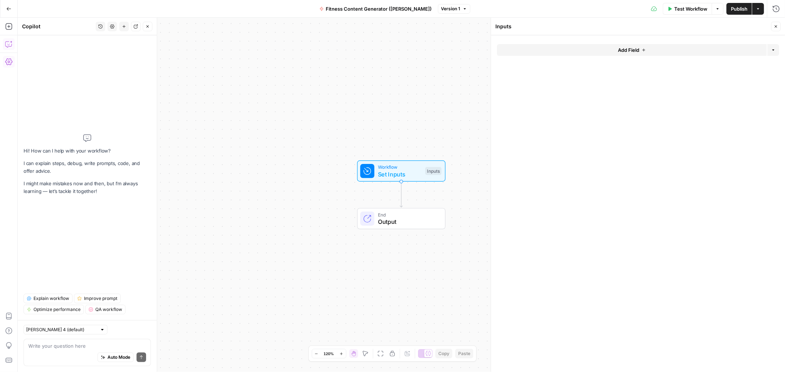
click at [78, 345] on textarea at bounding box center [87, 346] width 118 height 7
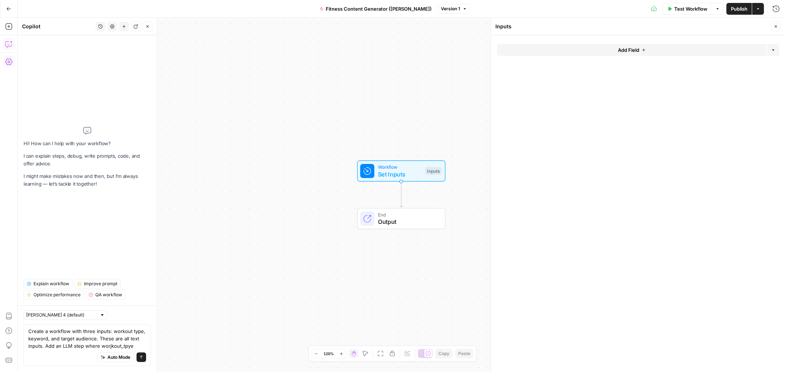
click at [131, 331] on textarea "Create a workflow with three inputs: workout type, keyword, and target audience…" at bounding box center [87, 339] width 118 height 22
drag, startPoint x: 143, startPoint y: 348, endPoint x: -9, endPoint y: 310, distance: 156.5
click at [0, 310] on html "September Cohort New Home Browse Insights Opportunities Your Data Recent Grids …" at bounding box center [392, 186] width 785 height 372
paste textarea "target_audience. These are all text inputs. Add an LLM step where workout_type …"
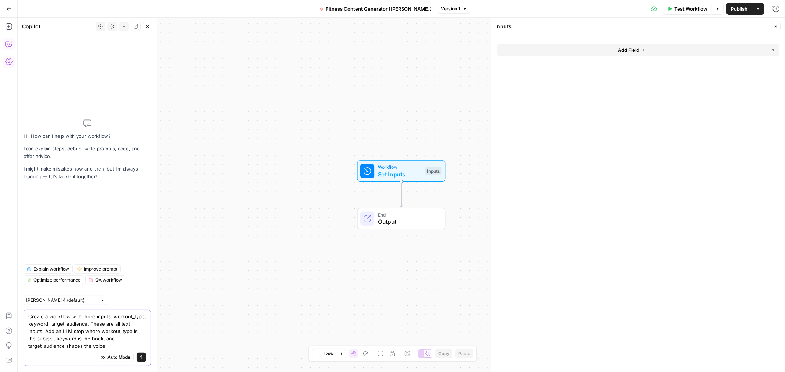
type textarea "Create a workflow with three inputs: workout_type, keyword, target_audience. Th…"
click at [140, 361] on button "Send" at bounding box center [142, 358] width 10 height 10
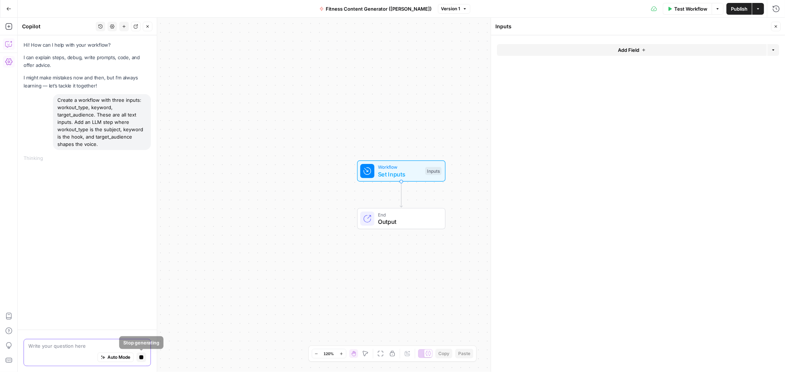
click at [138, 356] on button "Stop generating" at bounding box center [142, 358] width 10 height 10
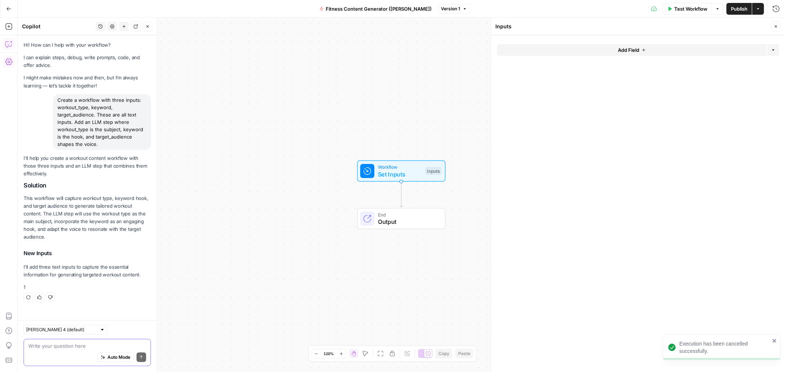
click at [106, 340] on div "Write your question here Auto Mode Send" at bounding box center [87, 352] width 127 height 27
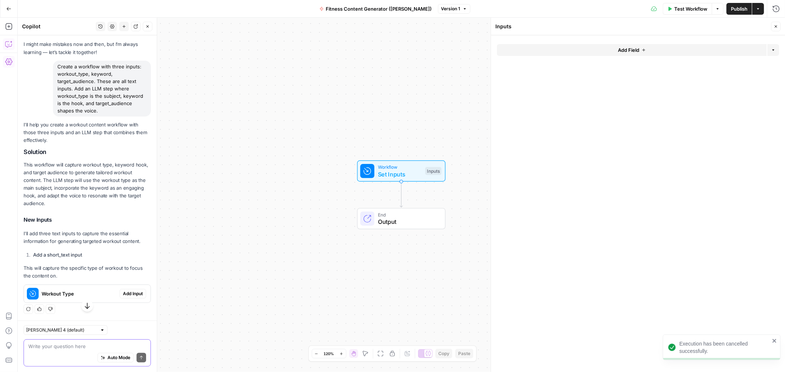
paste textarea "Create a workflow with three inputs: workout_type, keyword, target_audience. Th…"
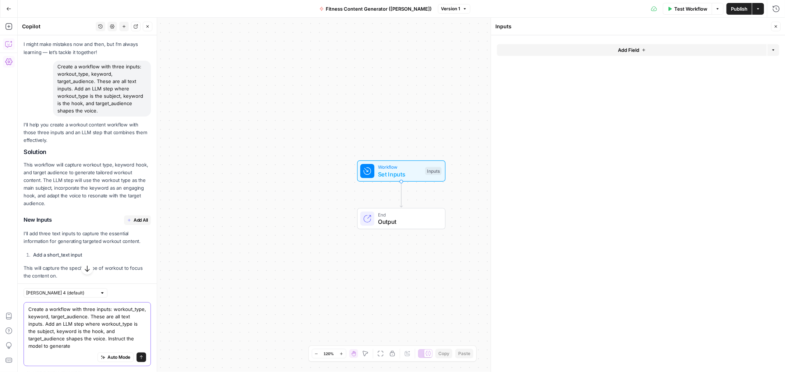
type textarea "Create a workflow with three inputs: workout_type, keyword, target_audience. Th…"
drag, startPoint x: 85, startPoint y: 346, endPoint x: -65, endPoint y: 238, distance: 185.3
click at [0, 238] on html "September Cohort New Home Browse Insights Opportunities Your Data Recent Grids …" at bounding box center [392, 186] width 785 height 372
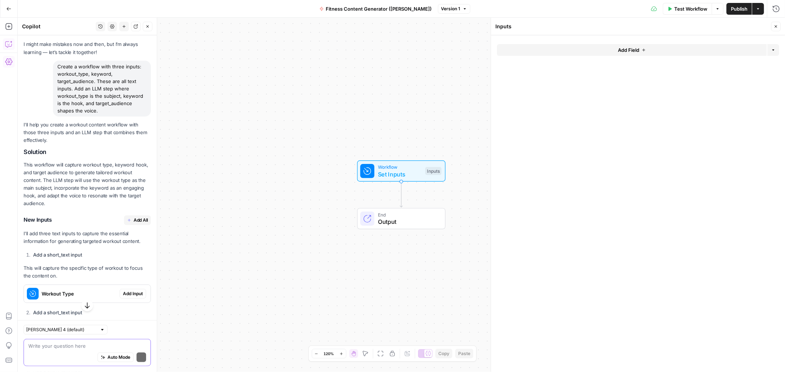
paste textarea "Create a workflow with three inputs: workout_type, keyword, target_audience. Th…"
type textarea "Create a workflow with three inputs: workout_type, keyword, target_audience. Th…"
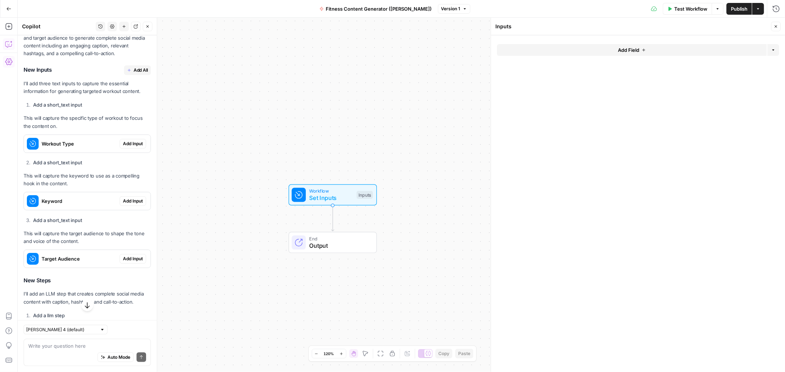
scroll to position [697, 0]
click at [124, 144] on span "Add Input" at bounding box center [133, 146] width 20 height 7
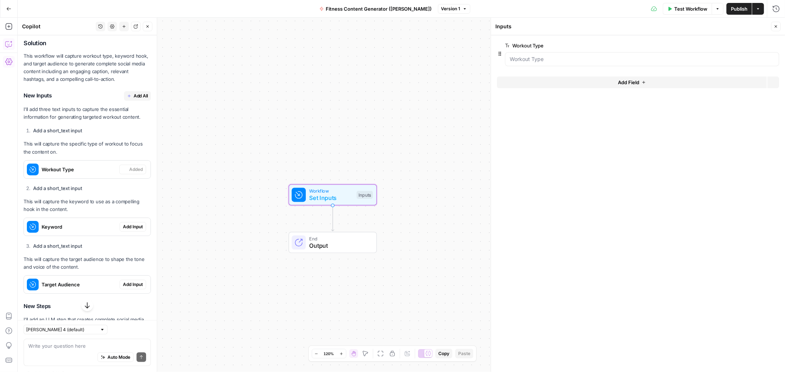
scroll to position [721, 0]
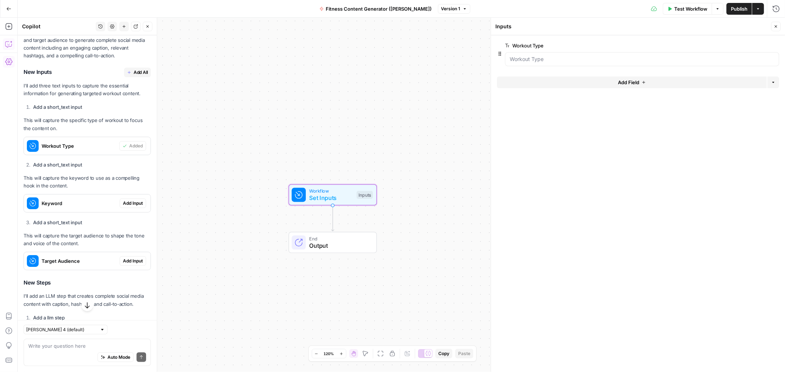
click at [126, 205] on span "Add Input" at bounding box center [133, 203] width 20 height 7
click at [131, 262] on span "Add Input" at bounding box center [133, 261] width 20 height 7
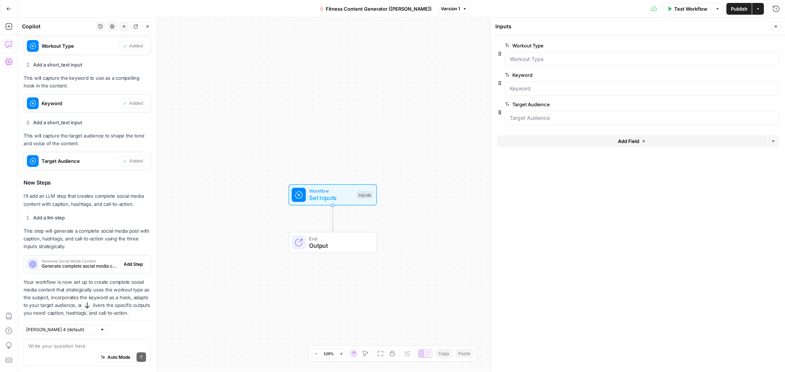
scroll to position [844, 0]
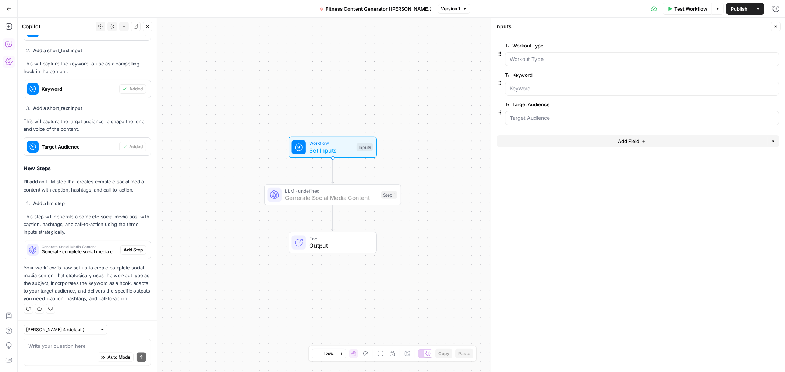
click at [126, 247] on span "Add Step" at bounding box center [133, 250] width 19 height 7
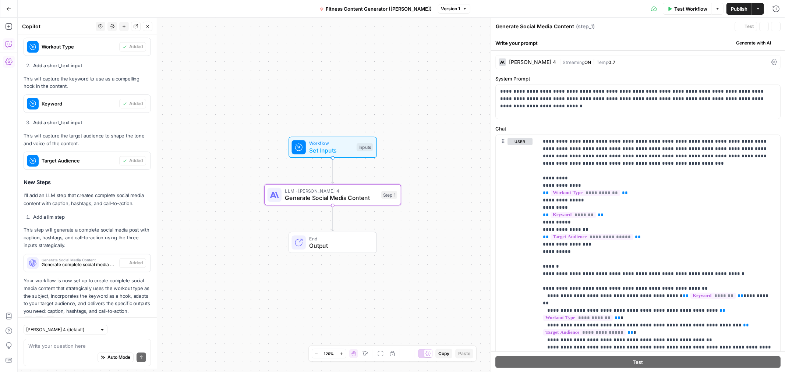
type textarea "Generate Social Media Content"
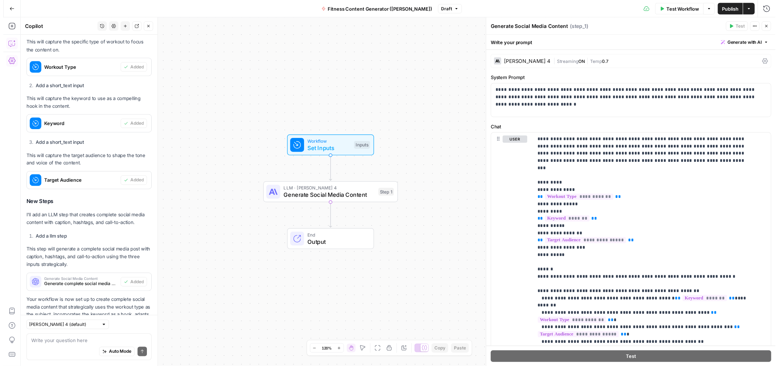
scroll to position [844, 0]
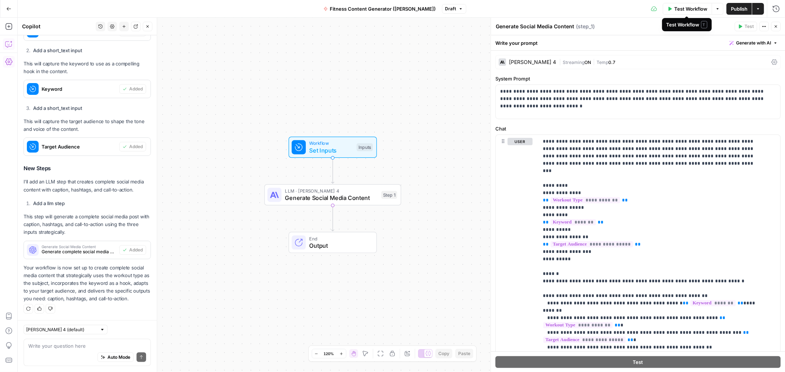
click at [691, 6] on span "Test Workflow" at bounding box center [690, 8] width 33 height 7
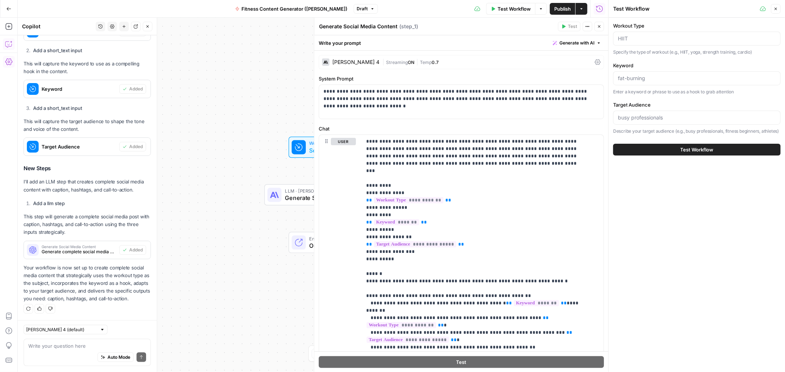
click at [601, 25] on icon "button" at bounding box center [599, 26] width 4 height 4
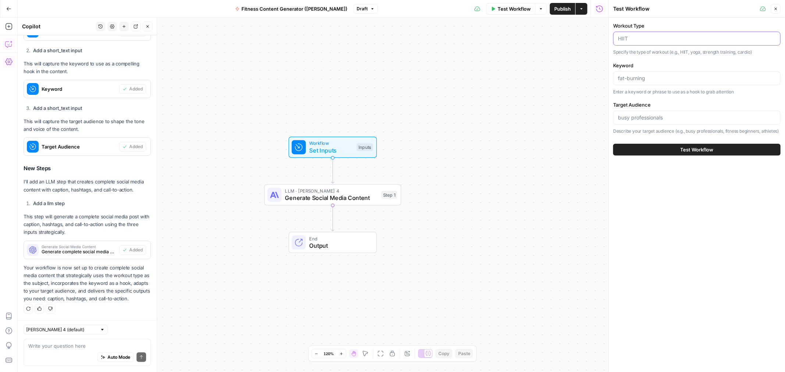
click at [663, 37] on input "Workout Type" at bounding box center [697, 38] width 158 height 7
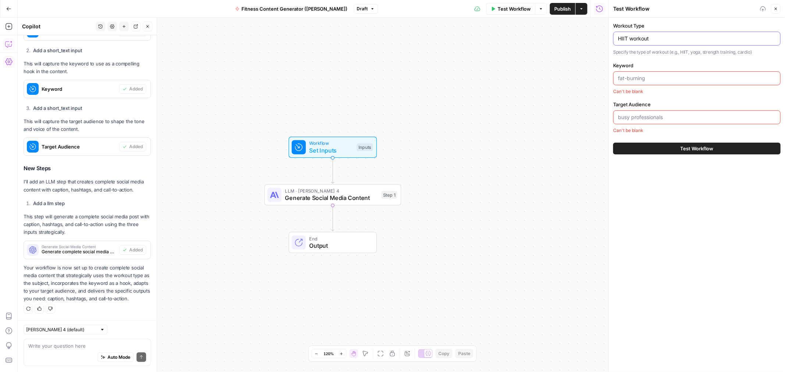
type input "HIIT workout"
click at [652, 79] on input "Keyword" at bounding box center [697, 78] width 158 height 7
type input "fat-burning"
click at [663, 114] on input "Target Audience" at bounding box center [697, 117] width 158 height 7
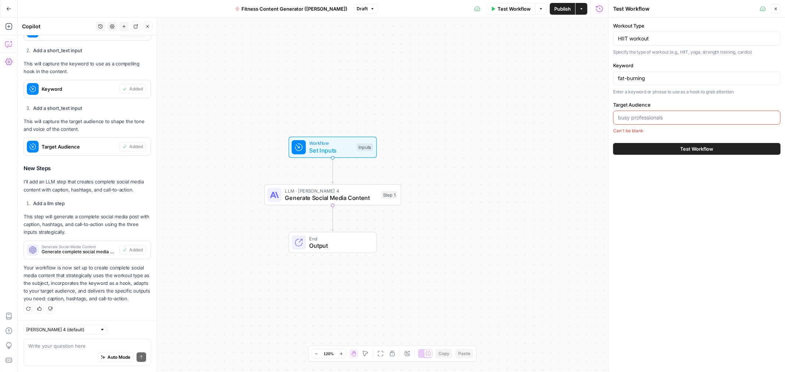
click at [631, 133] on div "Can't be blank" at bounding box center [696, 131] width 167 height 7
click at [632, 120] on input "Target Audience" at bounding box center [697, 117] width 158 height 7
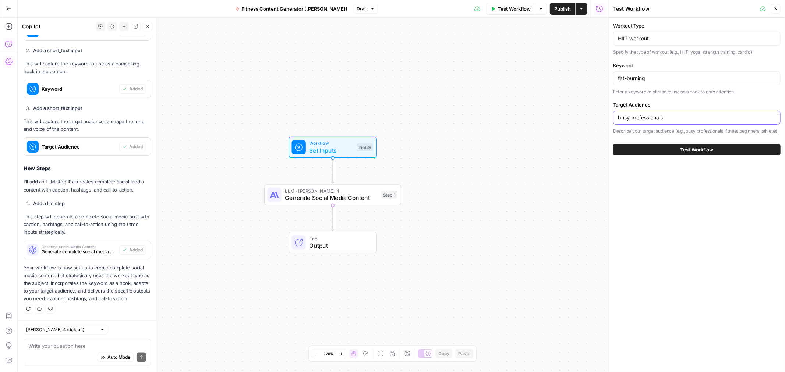
type input "busy professionals"
click at [704, 153] on span "Test Workflow" at bounding box center [697, 149] width 33 height 7
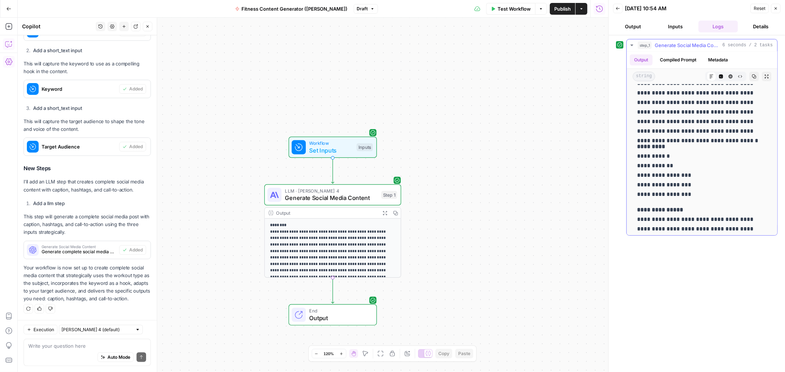
scroll to position [121, 0]
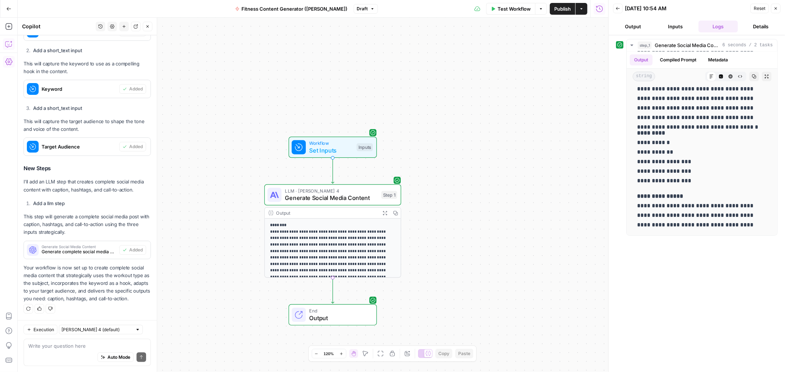
click at [561, 10] on span "Publish" at bounding box center [562, 8] width 17 height 7
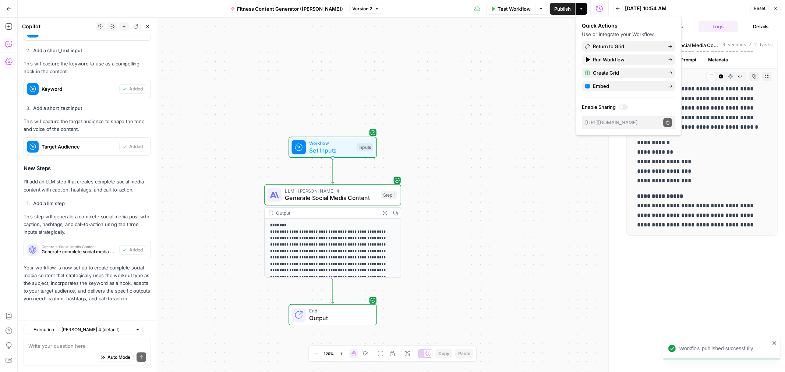
scroll to position [844, 0]
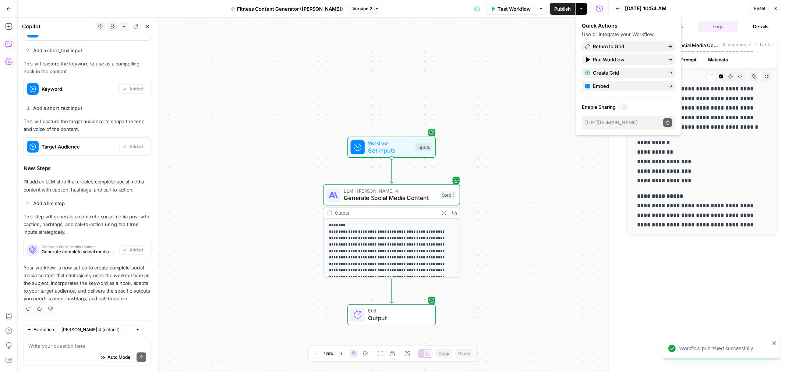
click at [214, 76] on div "**********" at bounding box center [313, 195] width 591 height 355
